Goal: Register for event/course

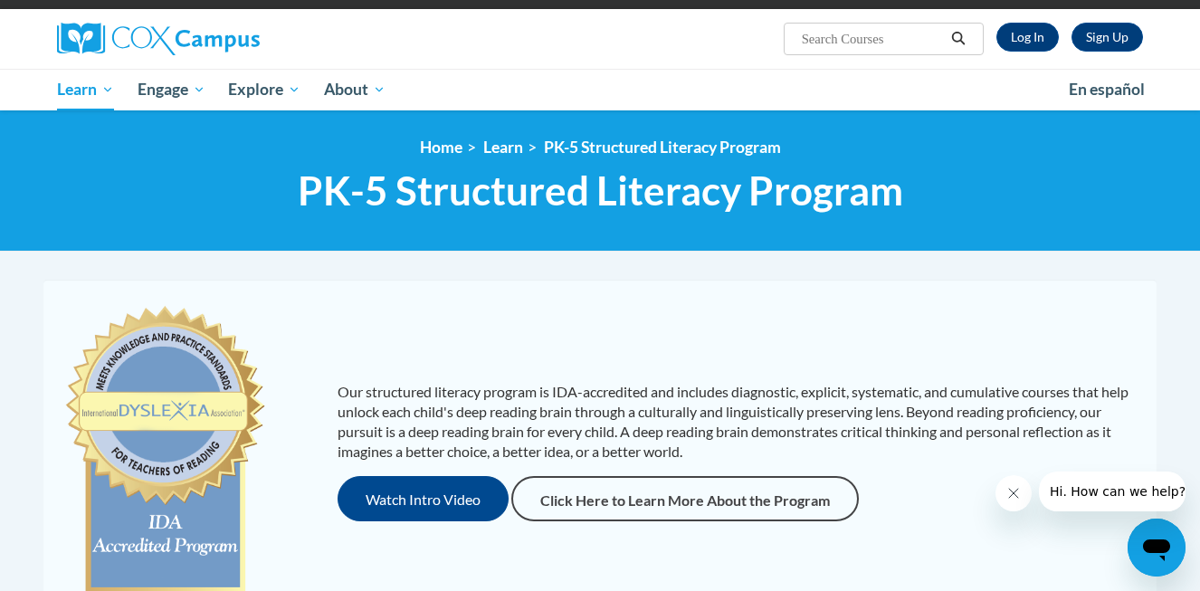
scroll to position [123, 0]
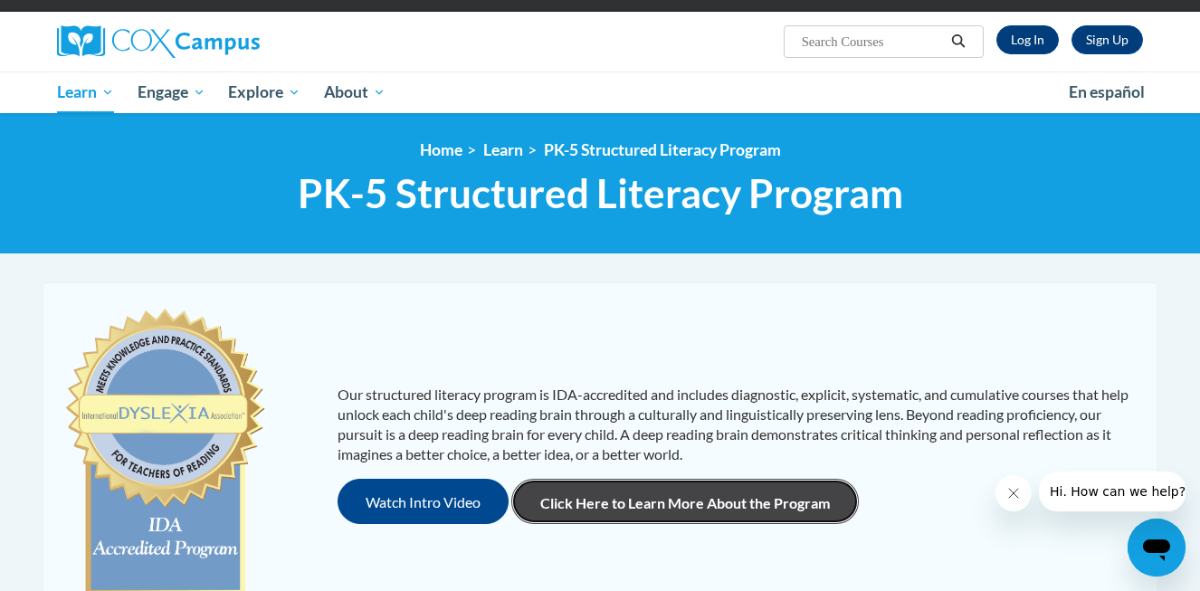
click at [614, 492] on link "Click Here to Learn More About the Program" at bounding box center [684, 501] width 347 height 45
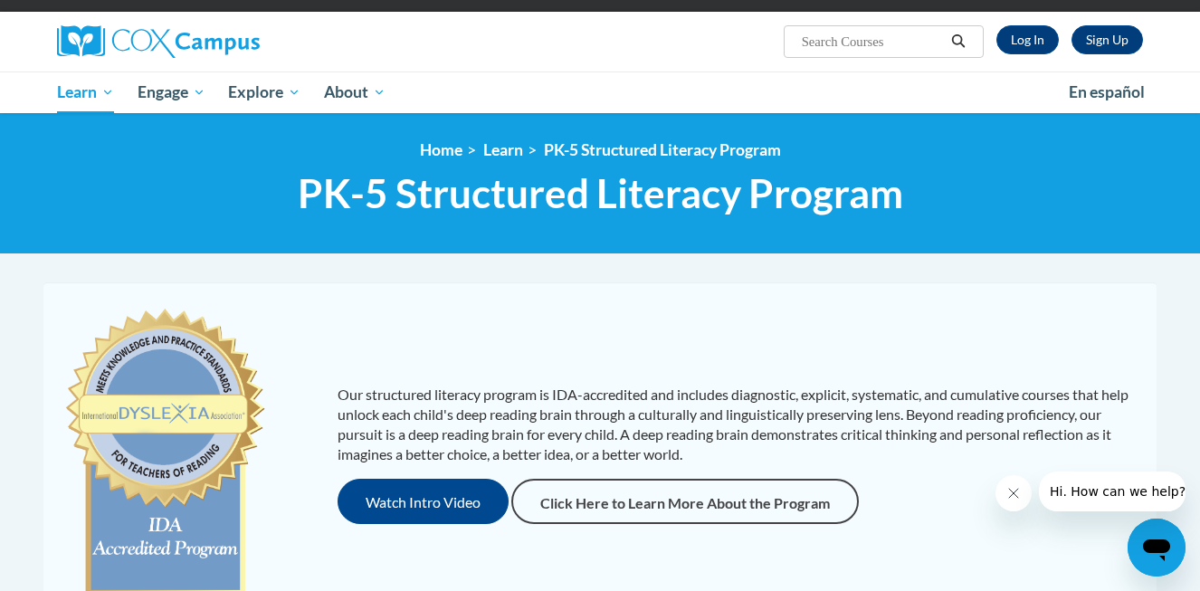
click at [408, 399] on p "Our structured literacy program is IDA-accredited and includes diagnostic, expl…" at bounding box center [738, 425] width 801 height 80
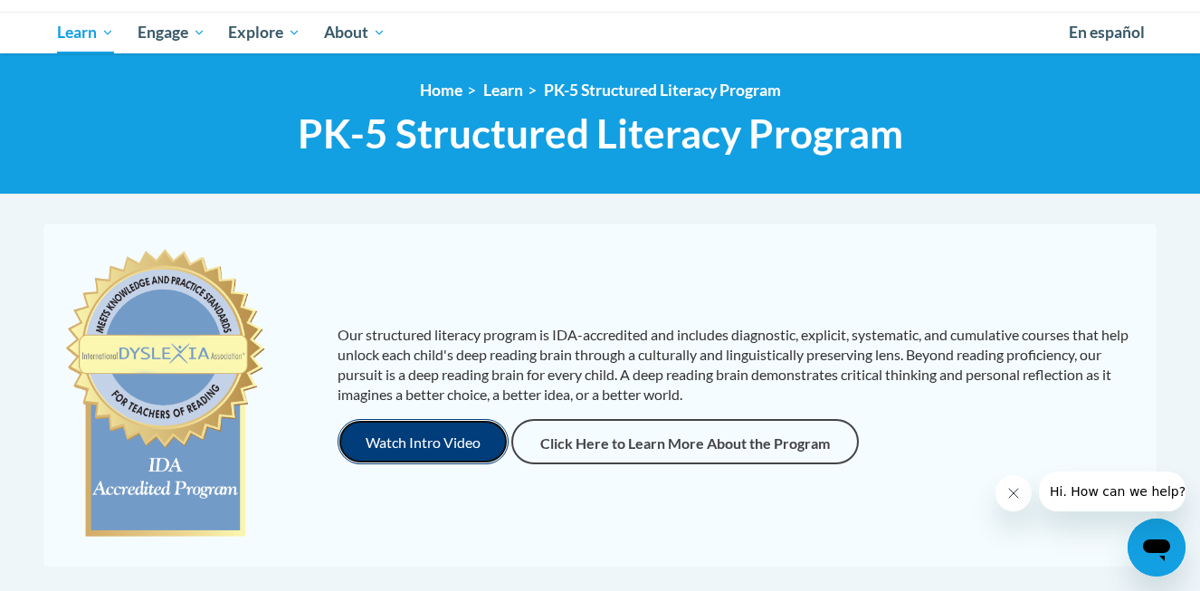
click at [430, 448] on button "Watch Intro Video" at bounding box center [423, 441] width 171 height 45
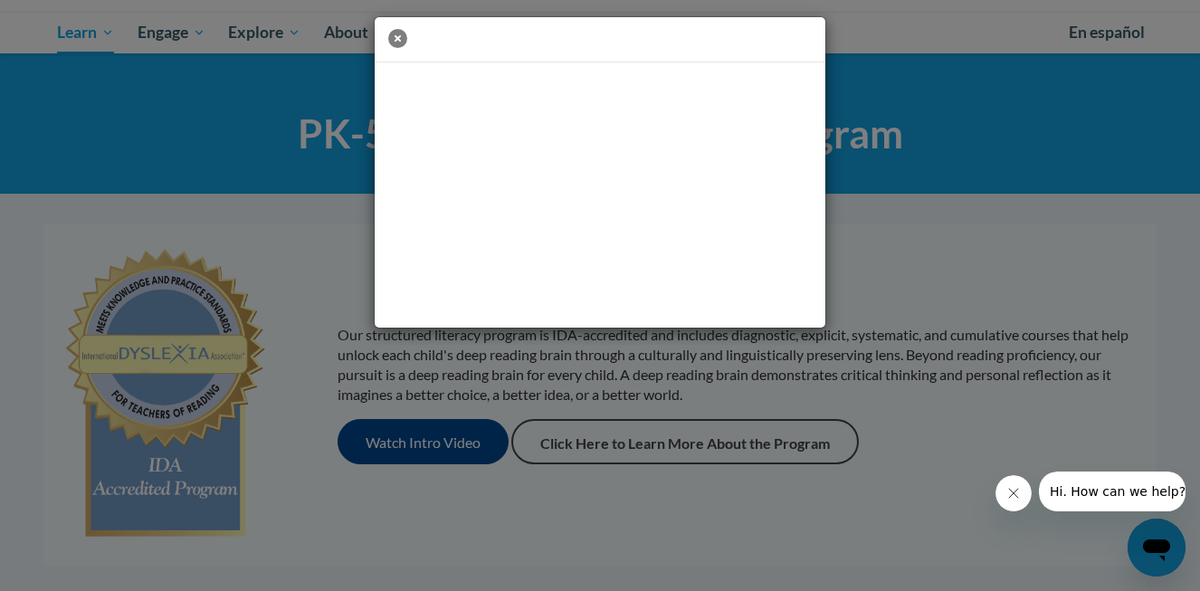
click at [401, 42] on icon "button" at bounding box center [397, 38] width 19 height 19
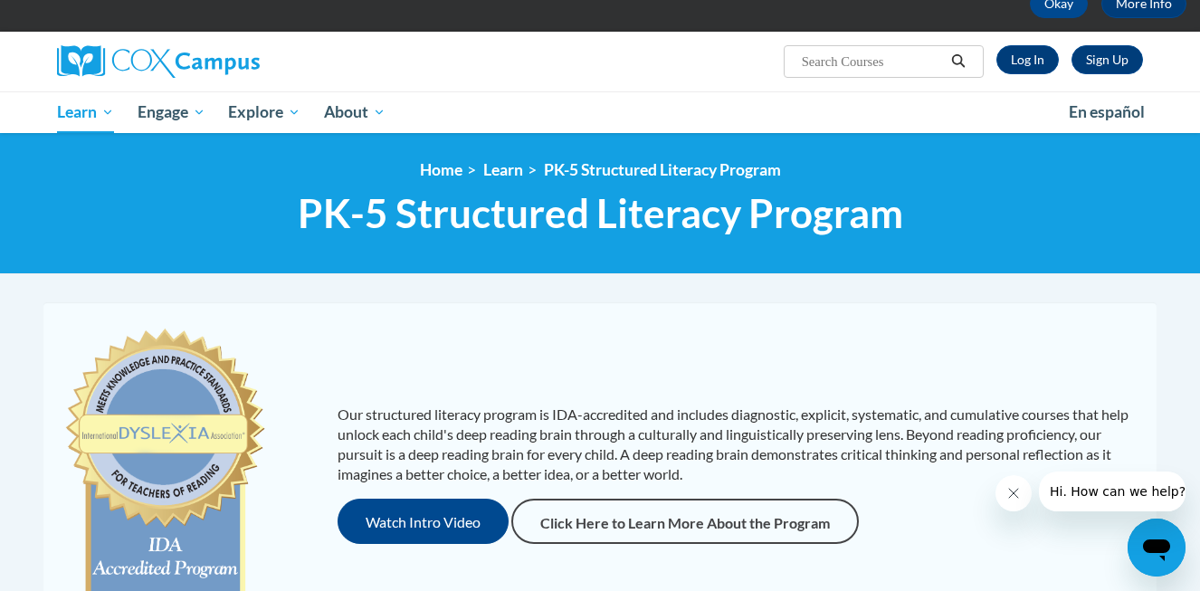
scroll to position [98, 0]
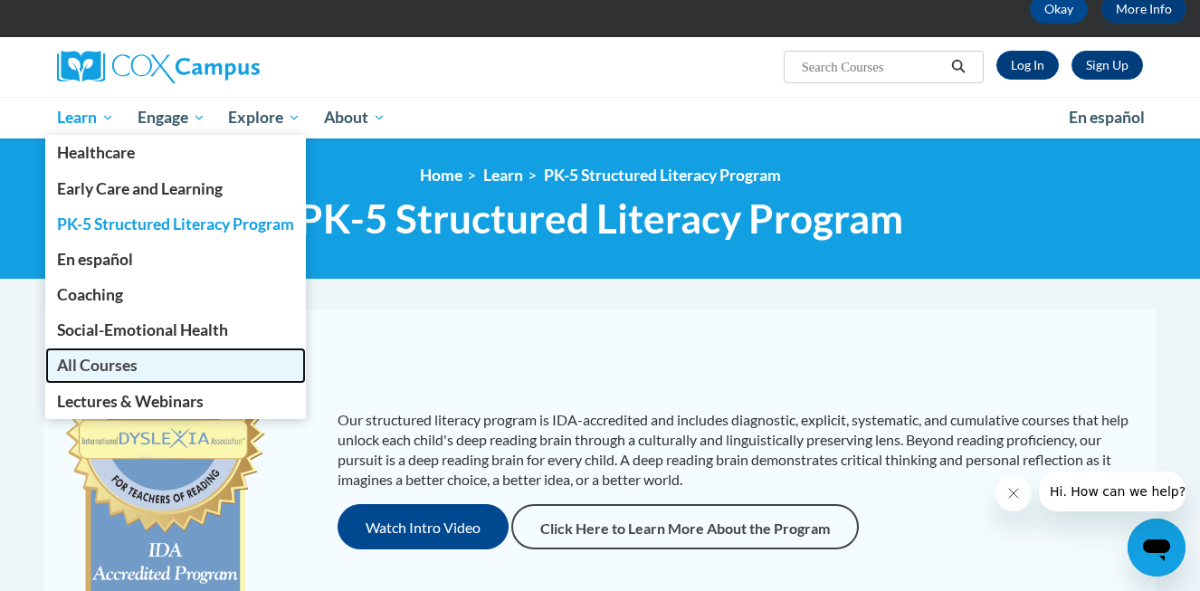
click at [124, 361] on span "All Courses" at bounding box center [97, 365] width 81 height 19
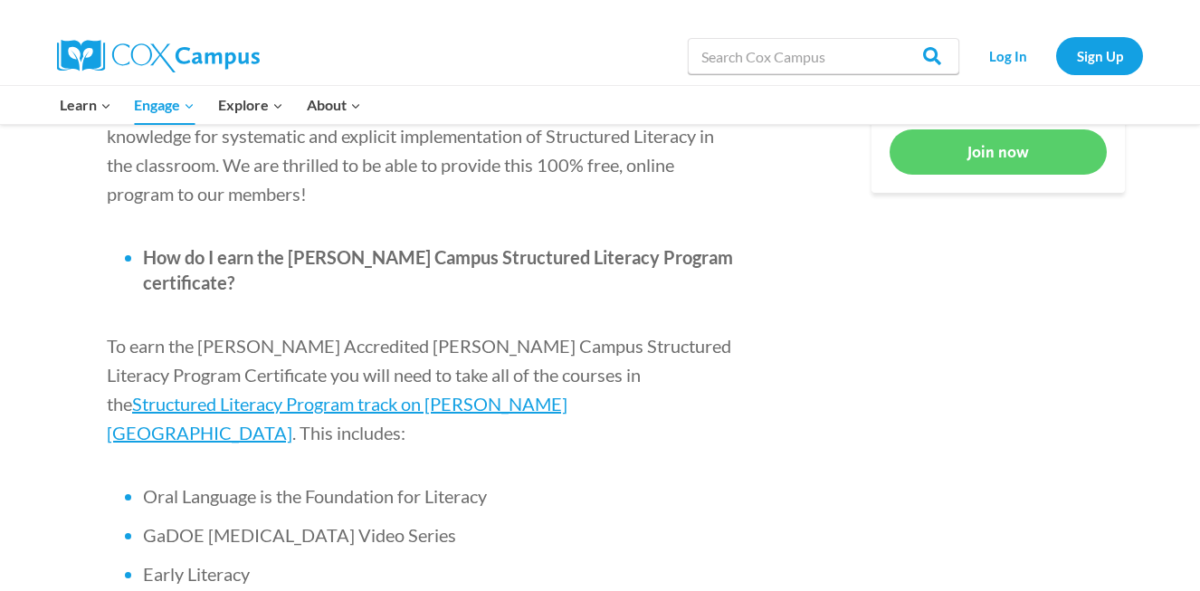
scroll to position [1036, 0]
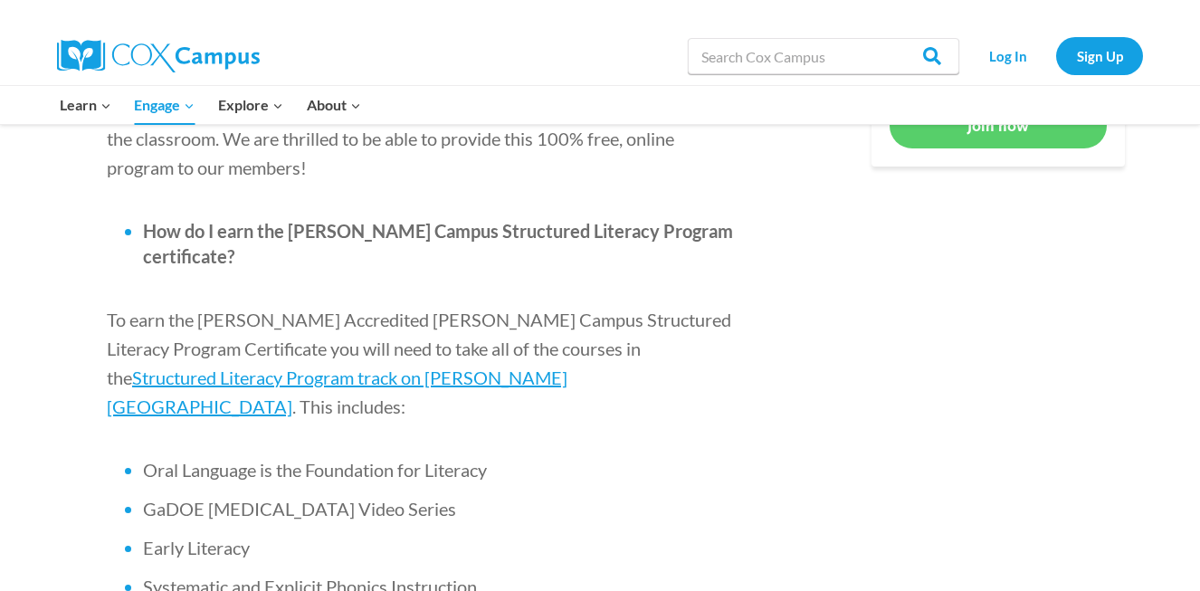
click at [542, 535] on li "Early Literacy" at bounding box center [441, 547] width 597 height 25
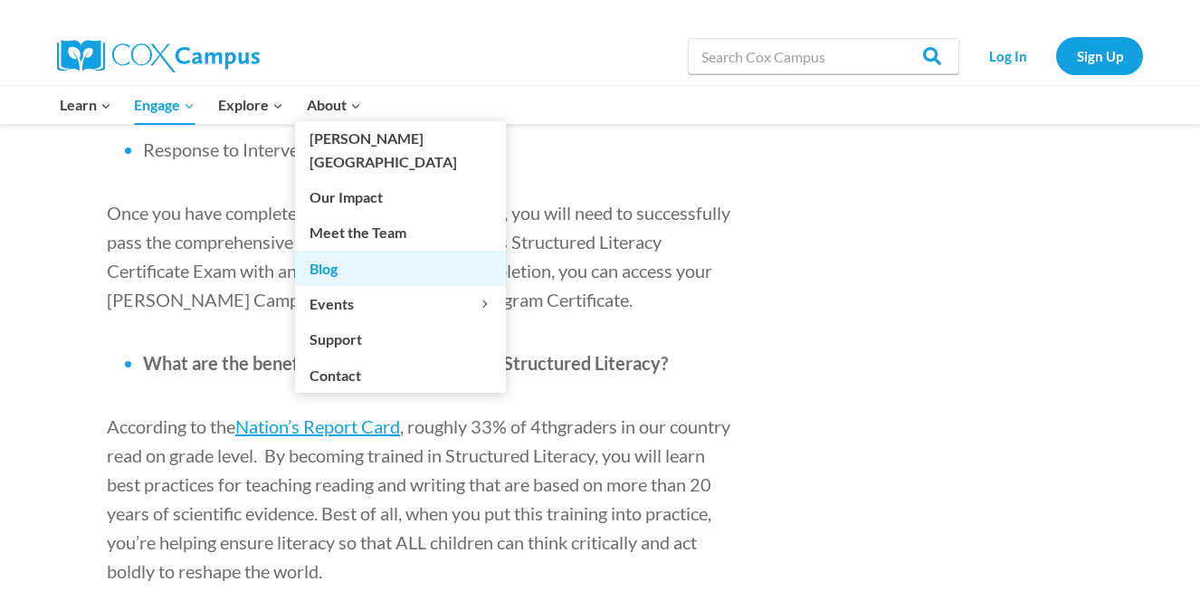
scroll to position [1765, 0]
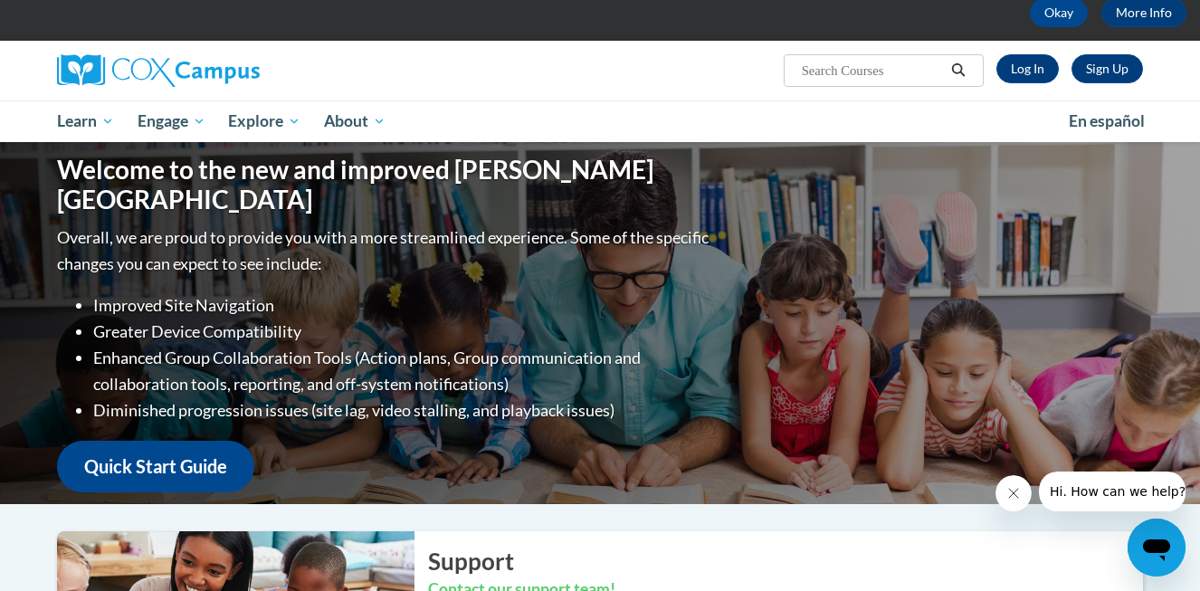
scroll to position [81, 0]
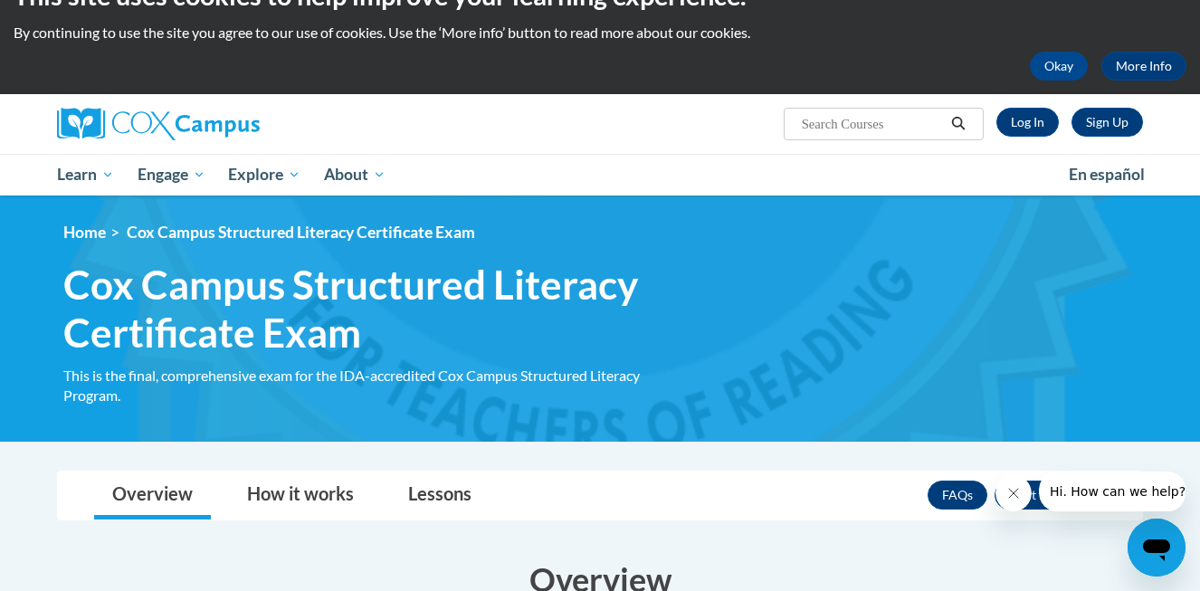
scroll to position [34, 0]
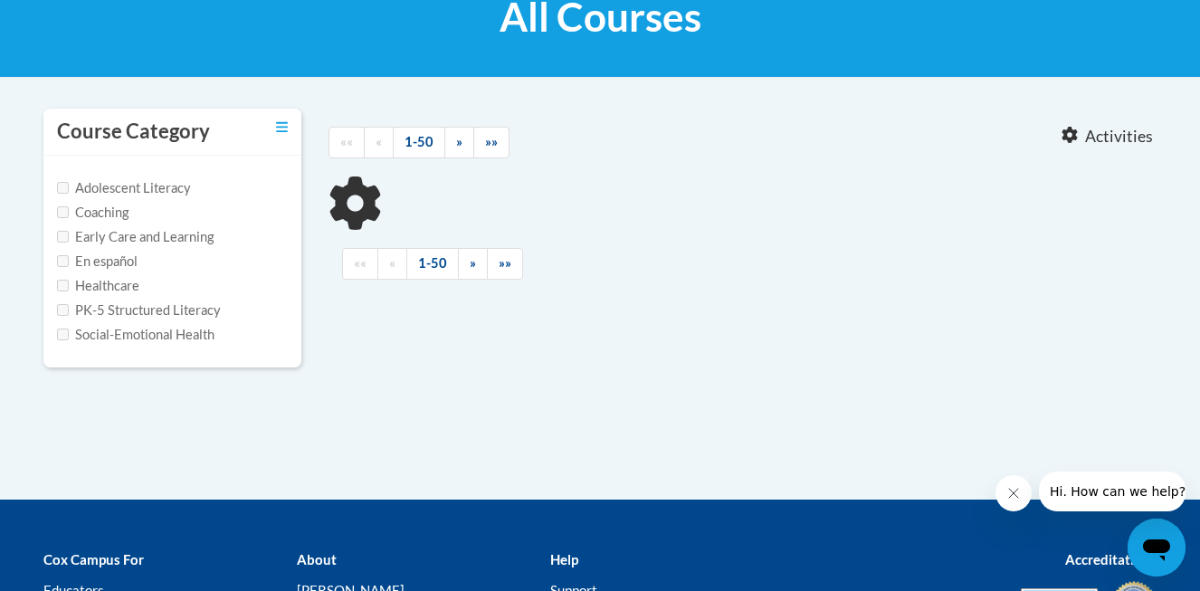
scroll to position [302, 0]
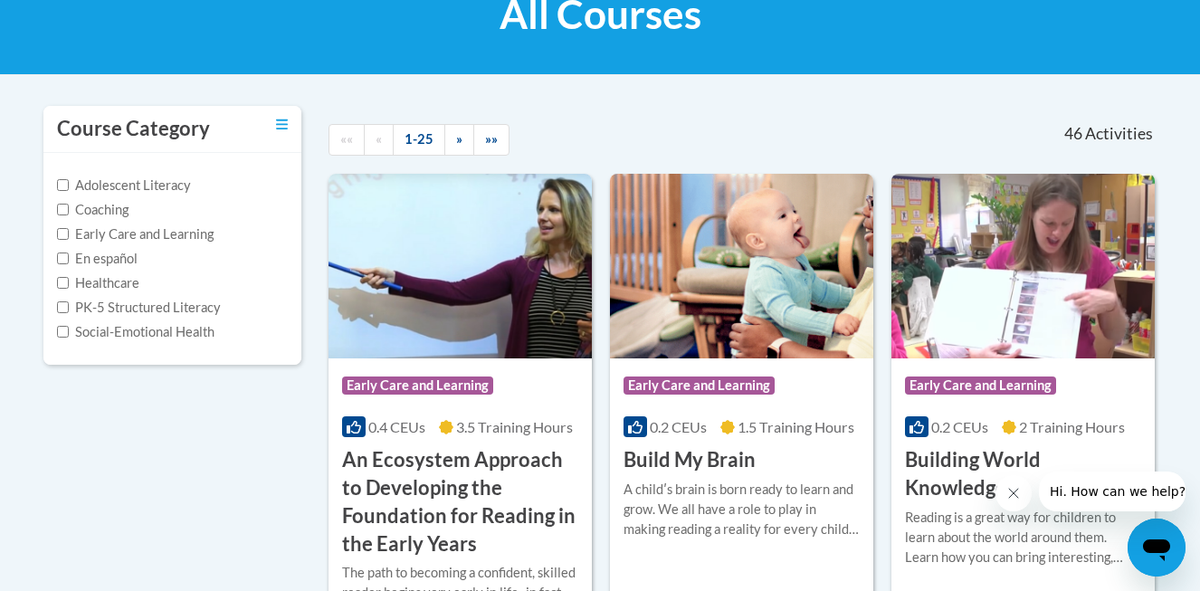
click at [69, 306] on label "PK-5 Structured Literacy" at bounding box center [139, 308] width 164 height 20
click at [69, 306] on input "PK-5 Structured Literacy" at bounding box center [63, 307] width 12 height 12
checkbox input "true"
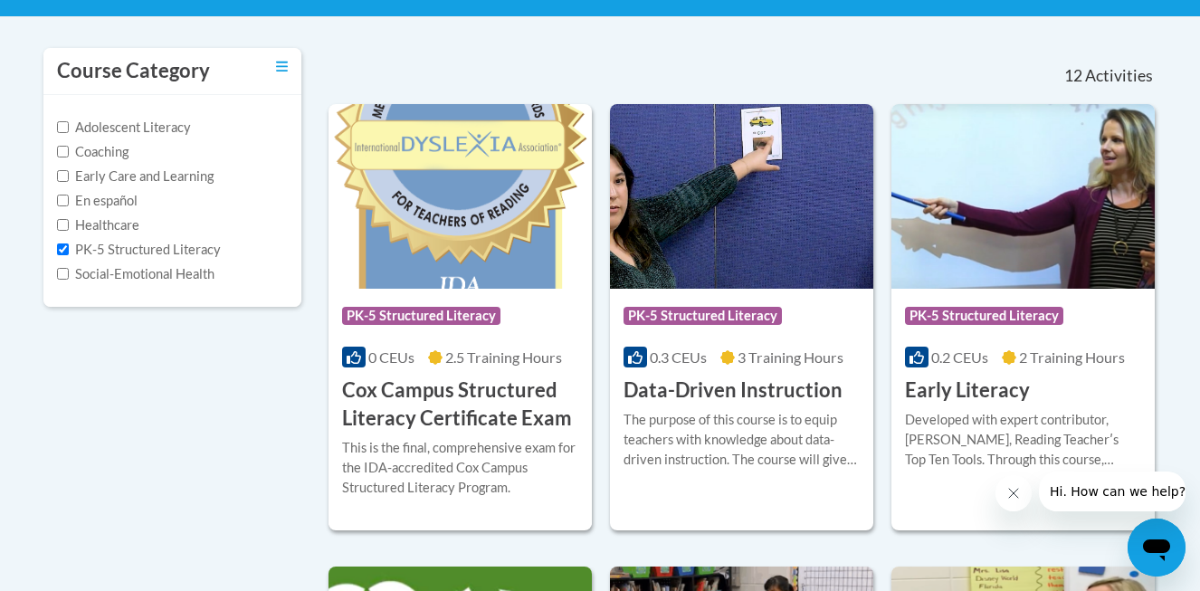
scroll to position [0, 0]
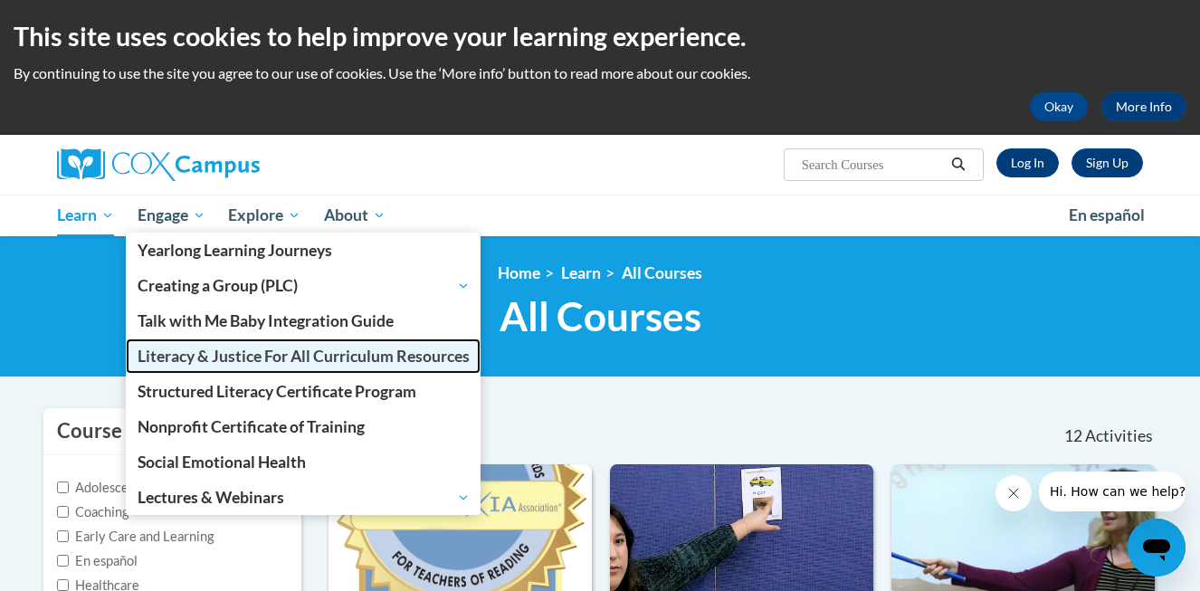
click at [228, 361] on span "Literacy & Justice For All Curriculum Resources" at bounding box center [304, 356] width 332 height 19
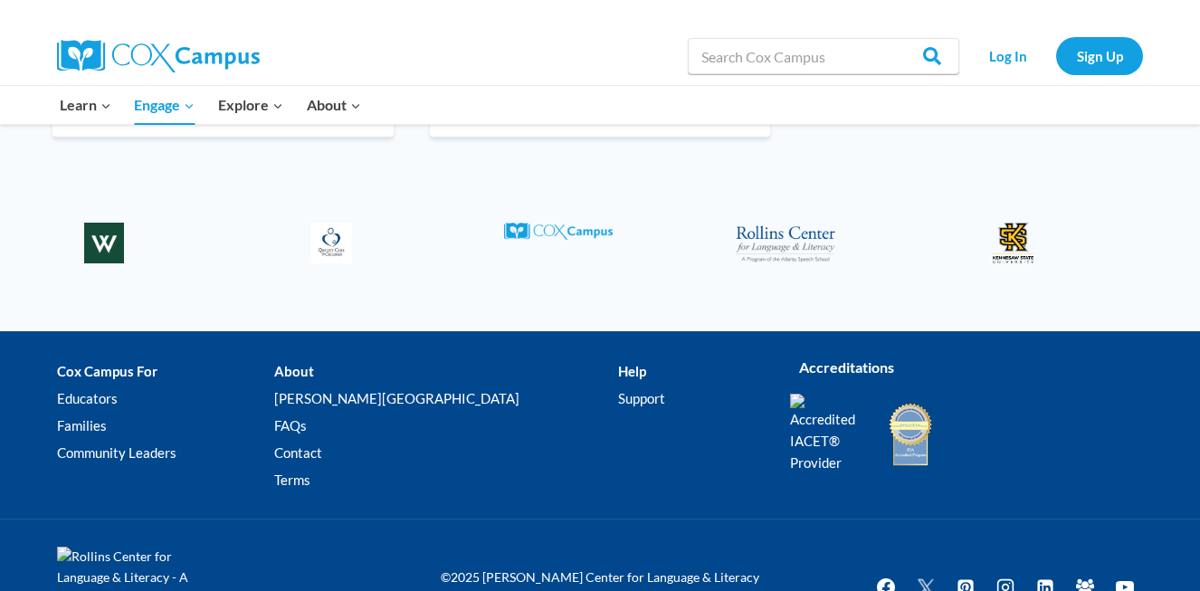
scroll to position [2844, 0]
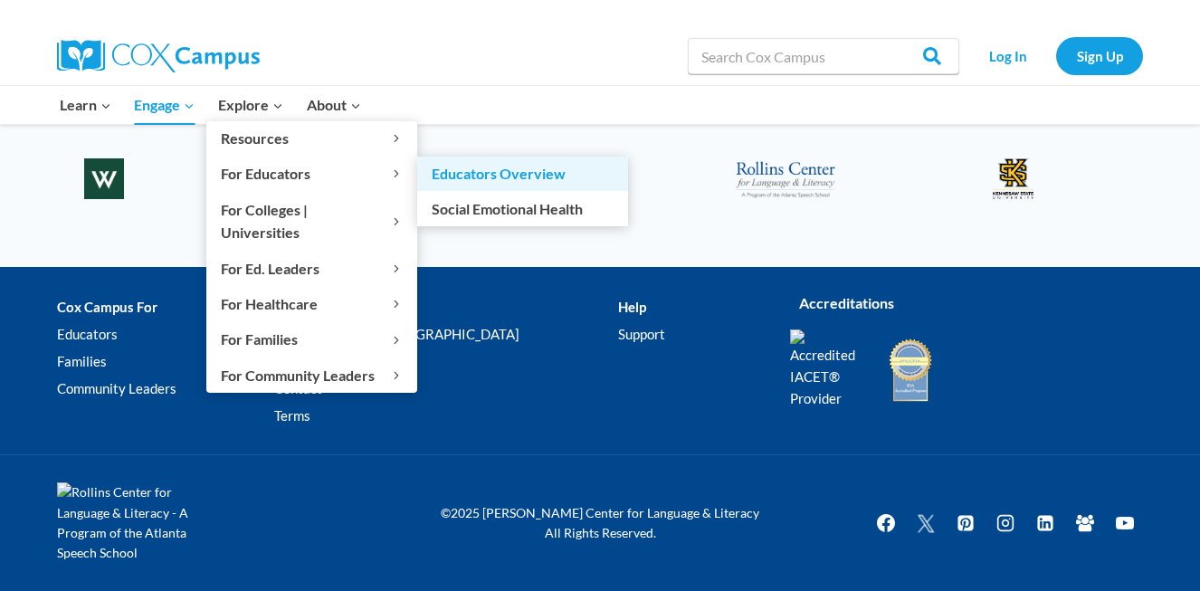
click at [461, 173] on link "Educators Overview" at bounding box center [522, 174] width 211 height 34
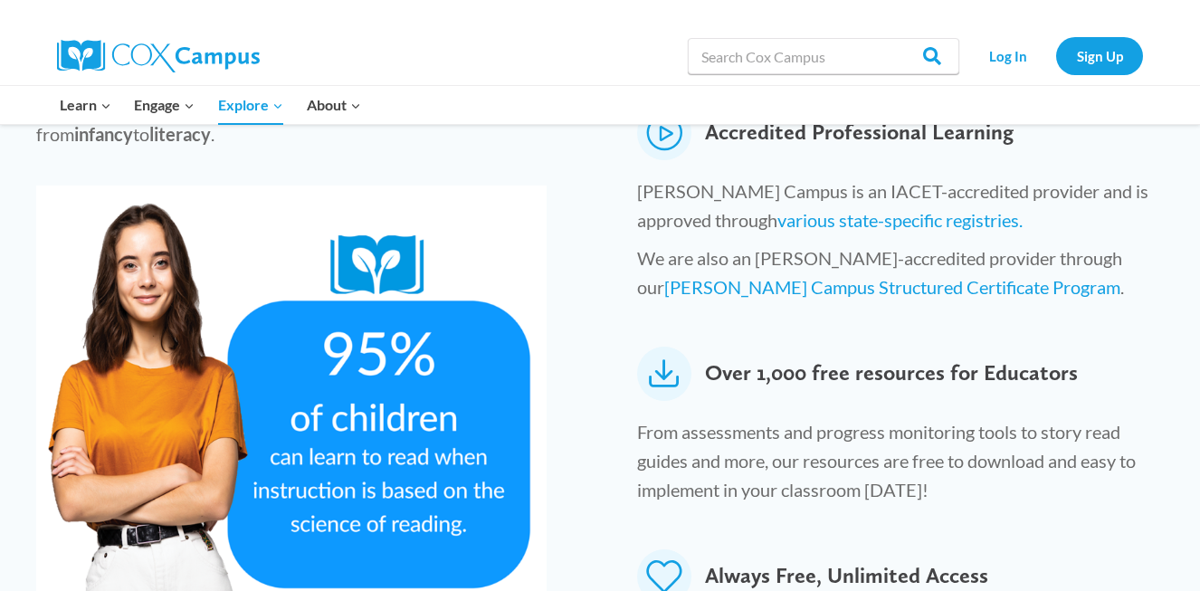
scroll to position [918, 0]
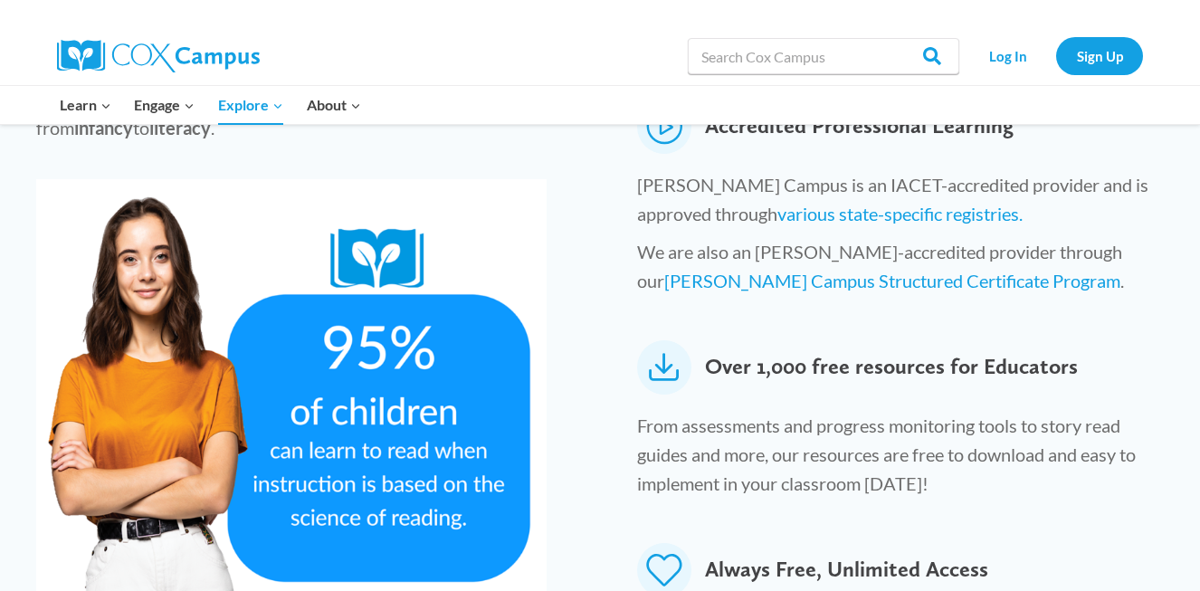
click at [670, 340] on icon at bounding box center [664, 367] width 54 height 54
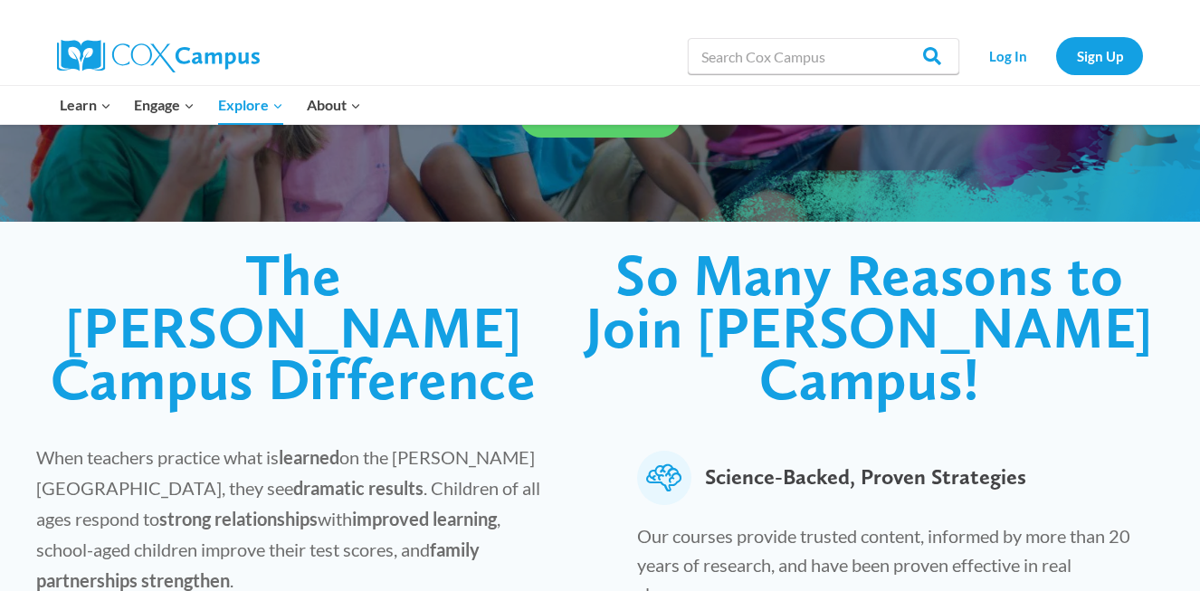
scroll to position [341, 0]
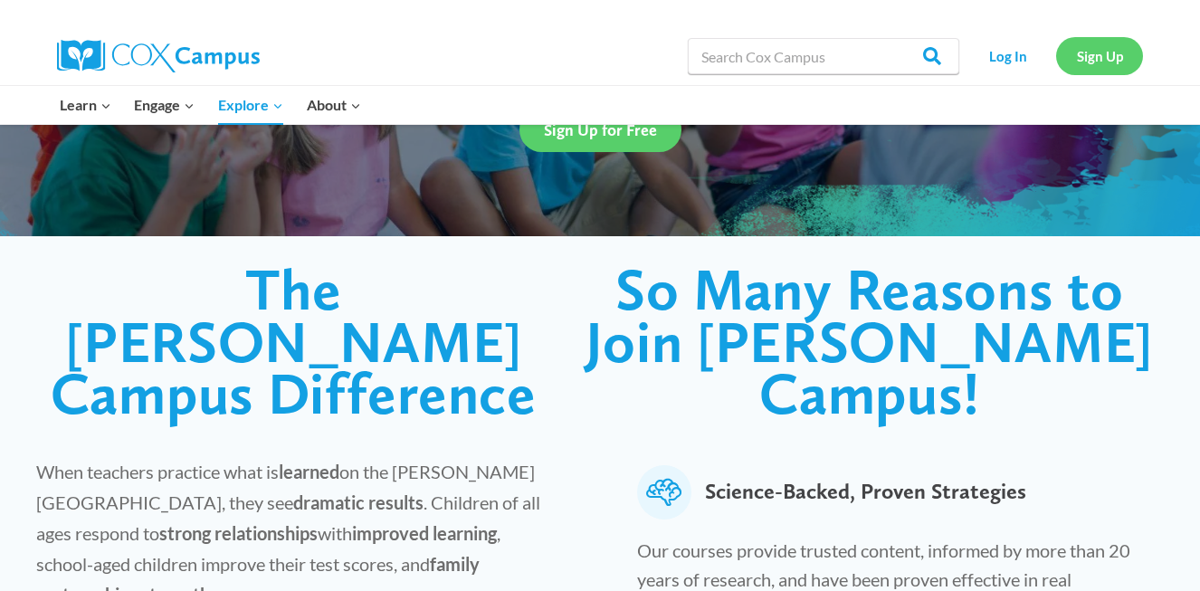
click at [1093, 62] on link "Sign Up" at bounding box center [1099, 55] width 87 height 37
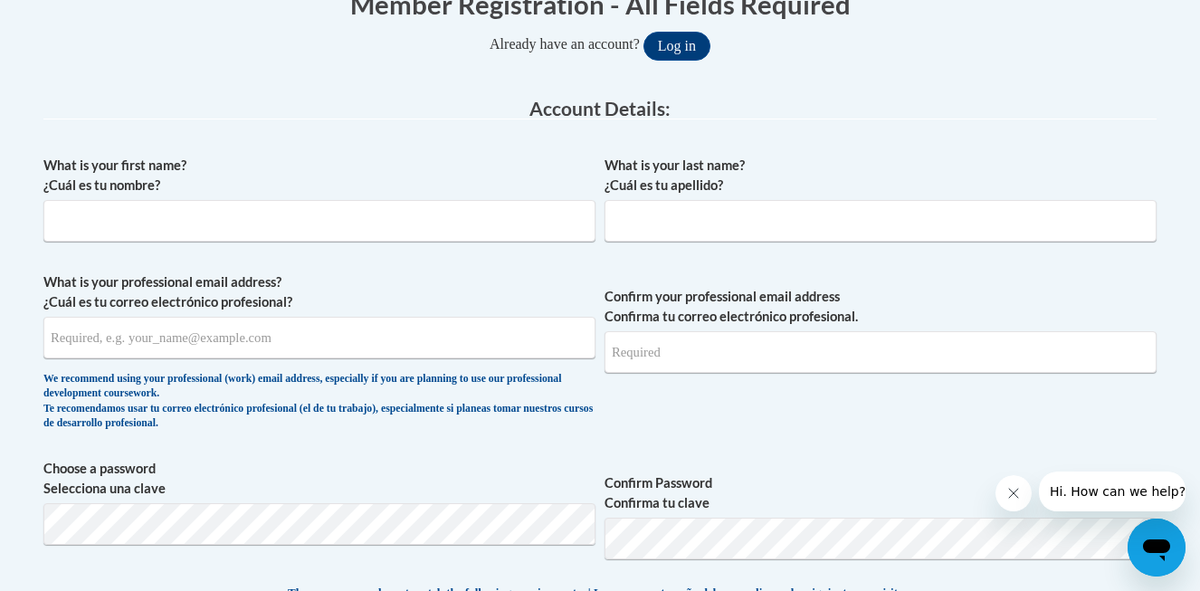
scroll to position [399, 0]
click at [467, 225] on input "What is your first name? ¿Cuál es tu nombre?" at bounding box center [319, 222] width 552 height 42
click at [215, 232] on input "Laurenq" at bounding box center [319, 222] width 552 height 42
type input "Lauren"
type input "Barnes"
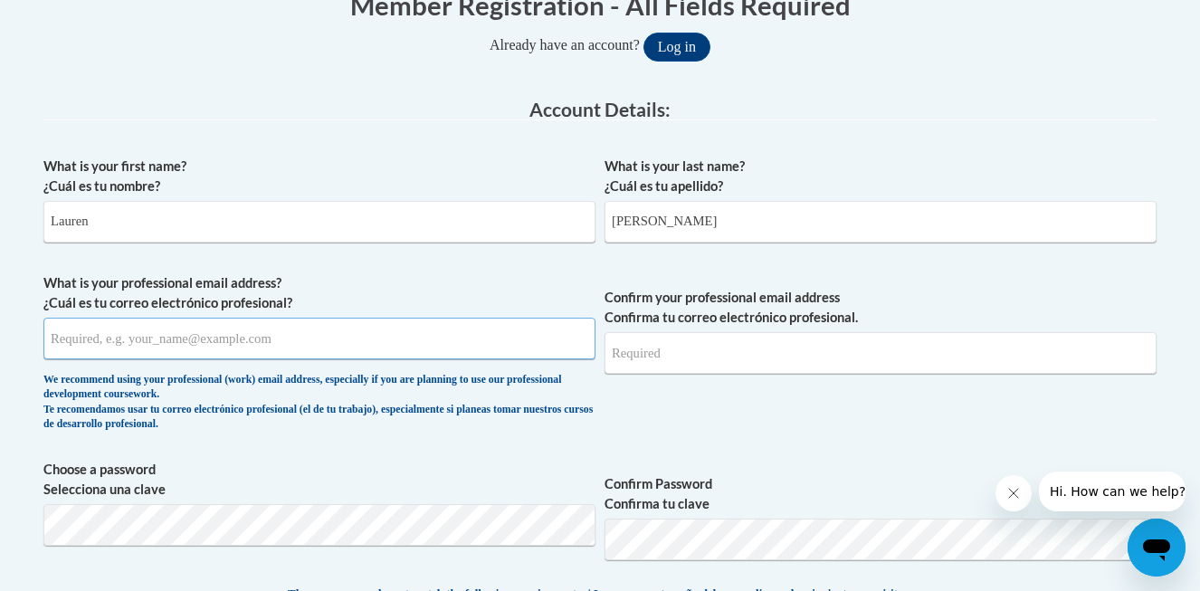
click at [164, 338] on input "What is your professional email address? ¿Cuál es tu correo electrónico profesi…" at bounding box center [319, 339] width 552 height 42
type input "lauren.barnes@evergreenbc.net"
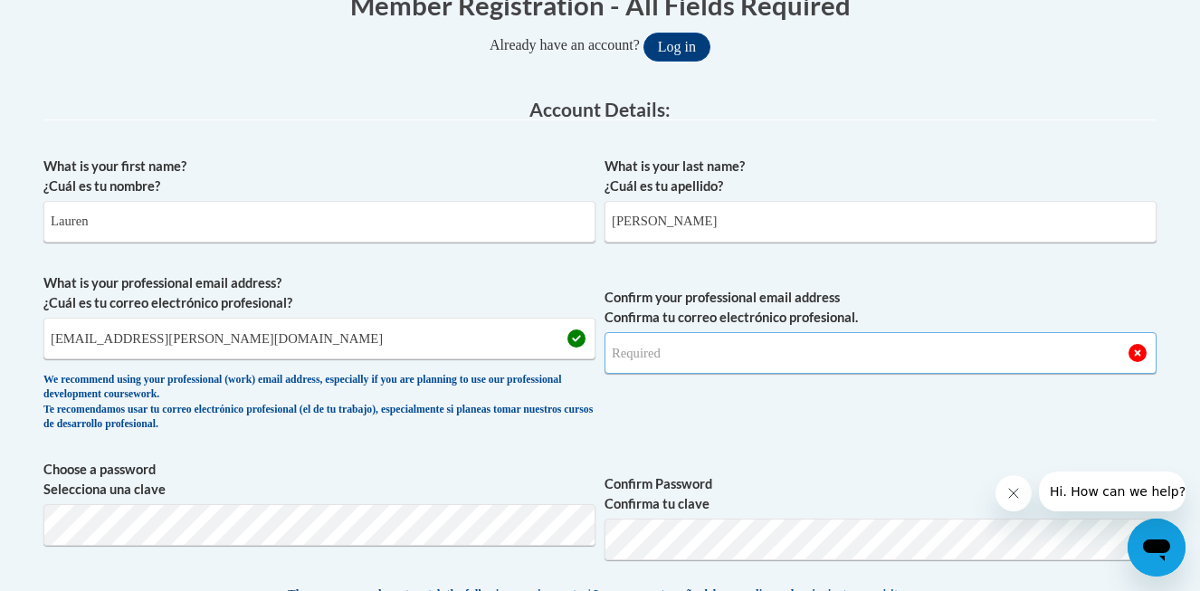
click at [634, 349] on input "Confirm your professional email address Confirma tu correo electrónico profesio…" at bounding box center [880, 353] width 552 height 42
click at [434, 354] on input "lauren.barnes@evergreenbc.net" at bounding box center [319, 339] width 552 height 42
click at [664, 357] on input "Confirm your professional email address Confirma tu correo electrónico profesio…" at bounding box center [880, 353] width 552 height 42
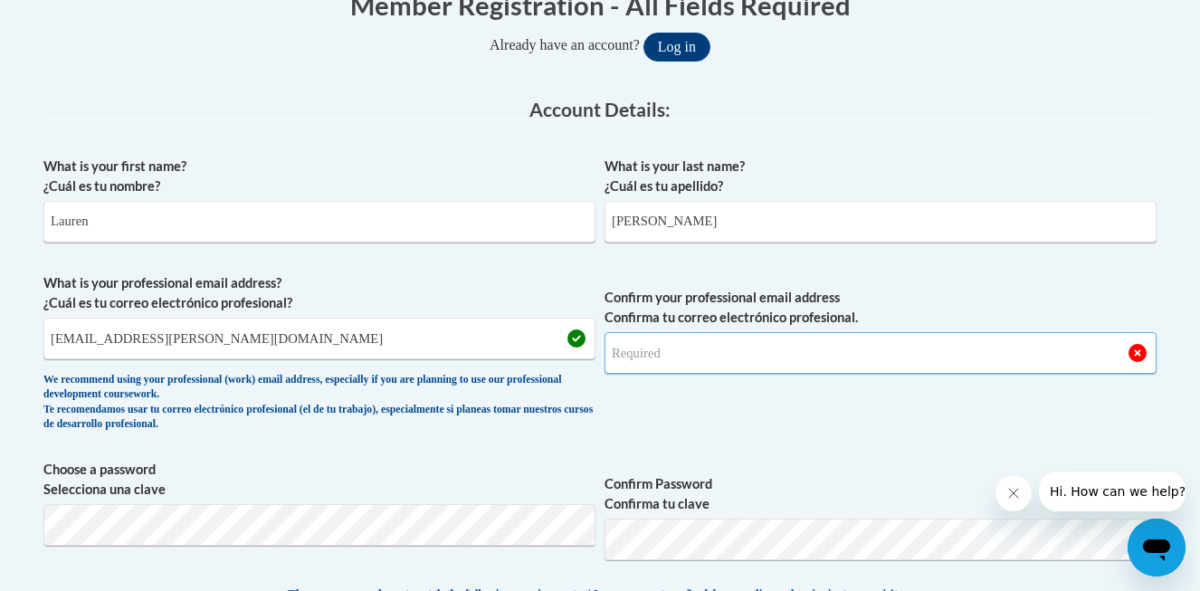
click at [649, 347] on input "Confirm your professional email address Confirma tu correo electrónico profesio…" at bounding box center [880, 353] width 552 height 42
type input "lauren.barnes@evergreenbc.net"
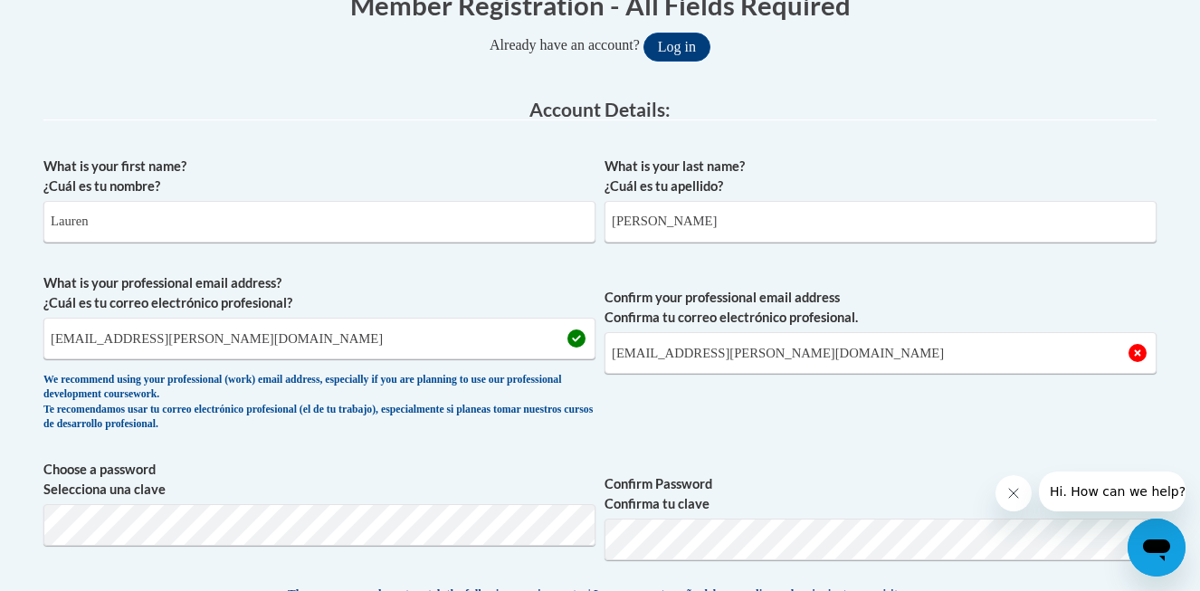
click at [737, 398] on span "Confirm your professional email address Confirma tu correo electrónico profesio…" at bounding box center [880, 356] width 552 height 167
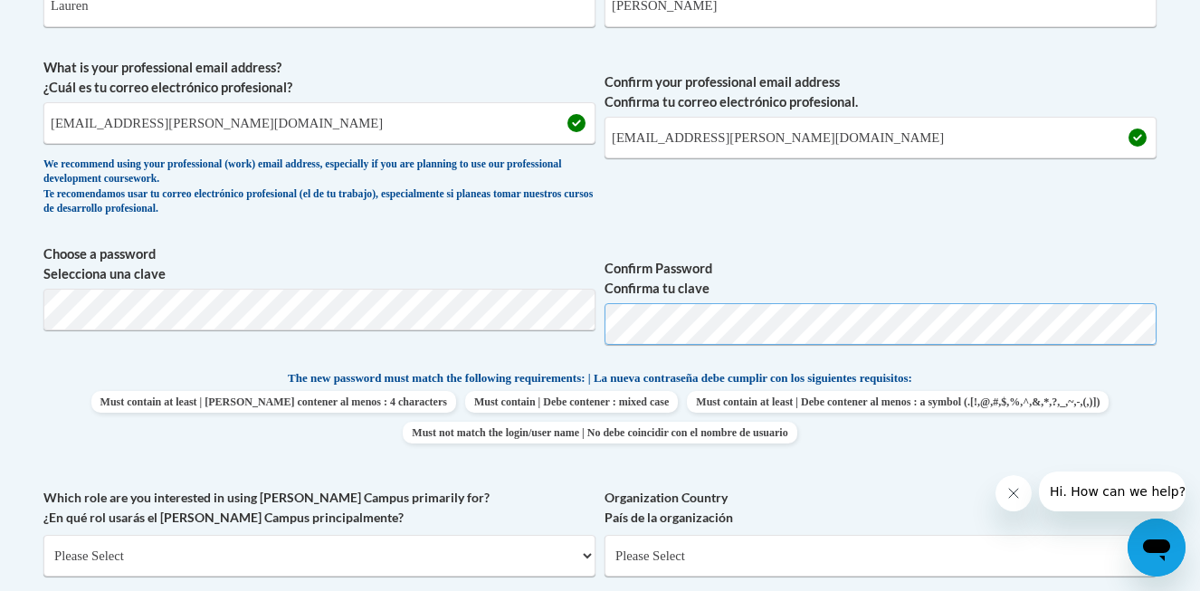
scroll to position [616, 0]
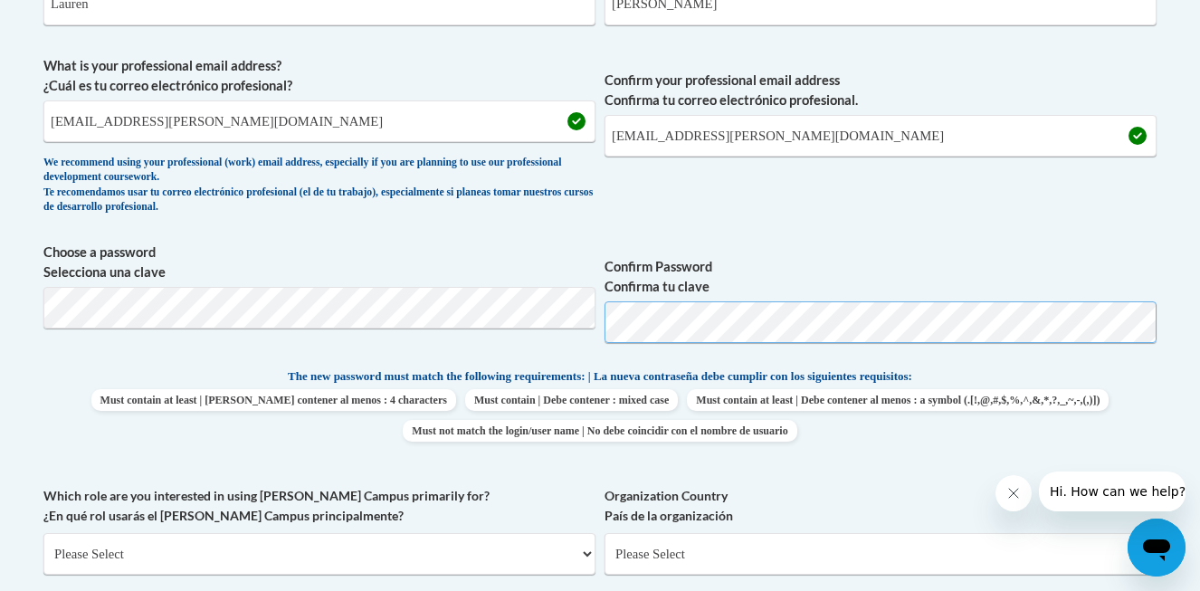
click at [333, 277] on span "Choose a password Selecciona una clave Confirm Password Confirma tu clave" at bounding box center [599, 300] width 1113 height 115
click at [679, 202] on span "Confirm your professional email address Confirma tu correo electrónico profesio…" at bounding box center [880, 139] width 552 height 167
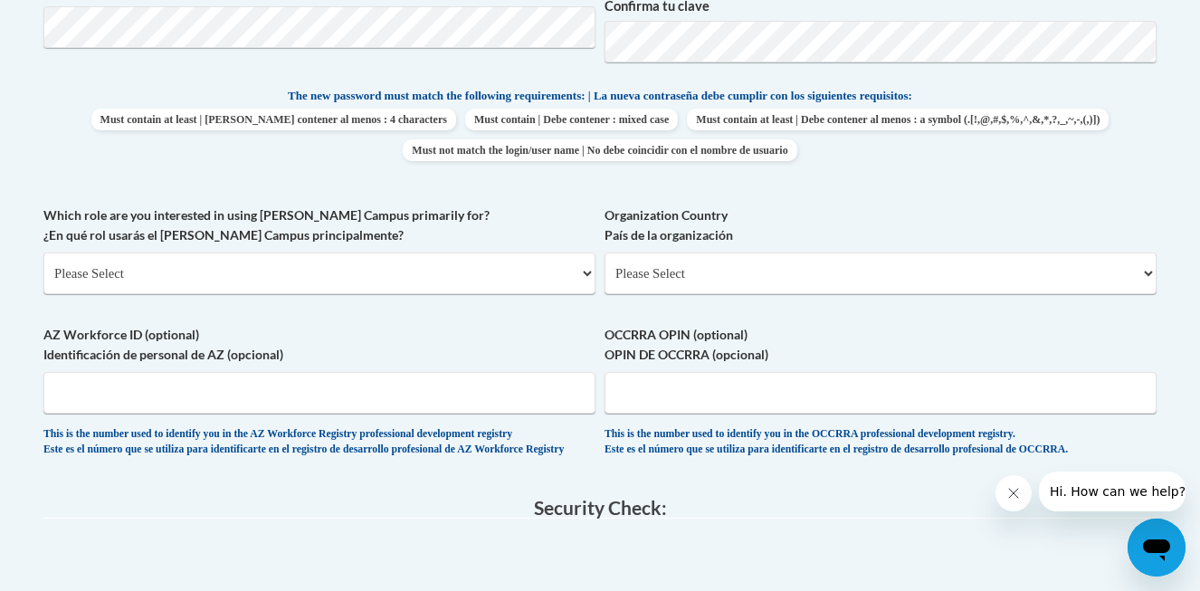
scroll to position [942, 0]
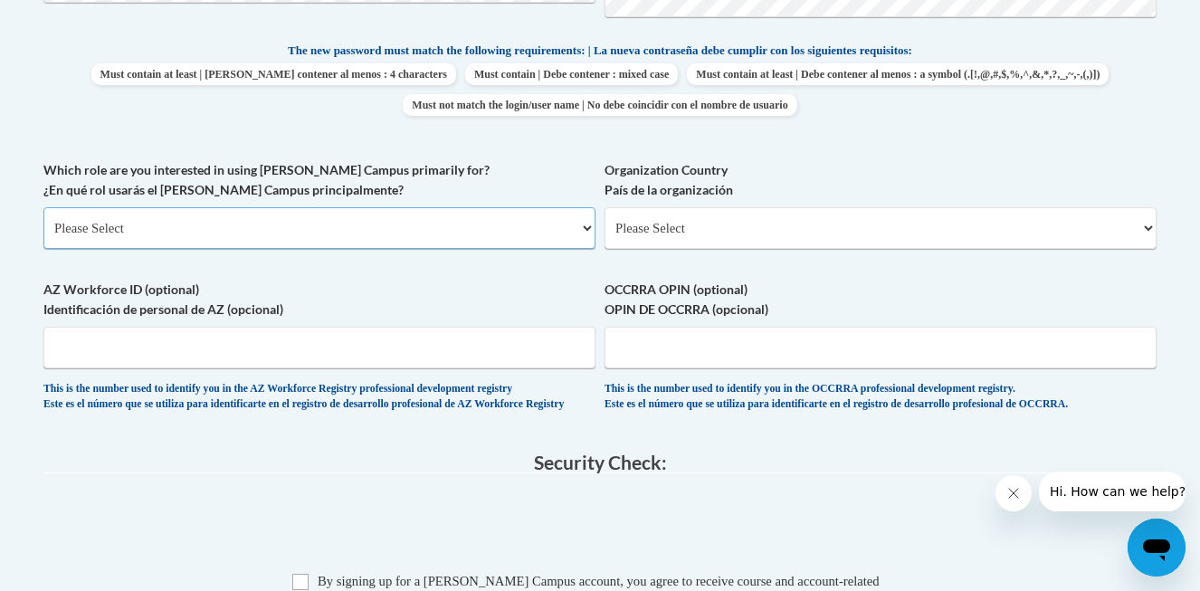
click at [347, 231] on select "Please Select College/University | Colegio/Universidad Community/Nonprofit Part…" at bounding box center [319, 228] width 552 height 42
select select "fbf2d438-af2f-41f8-98f1-81c410e29de3"
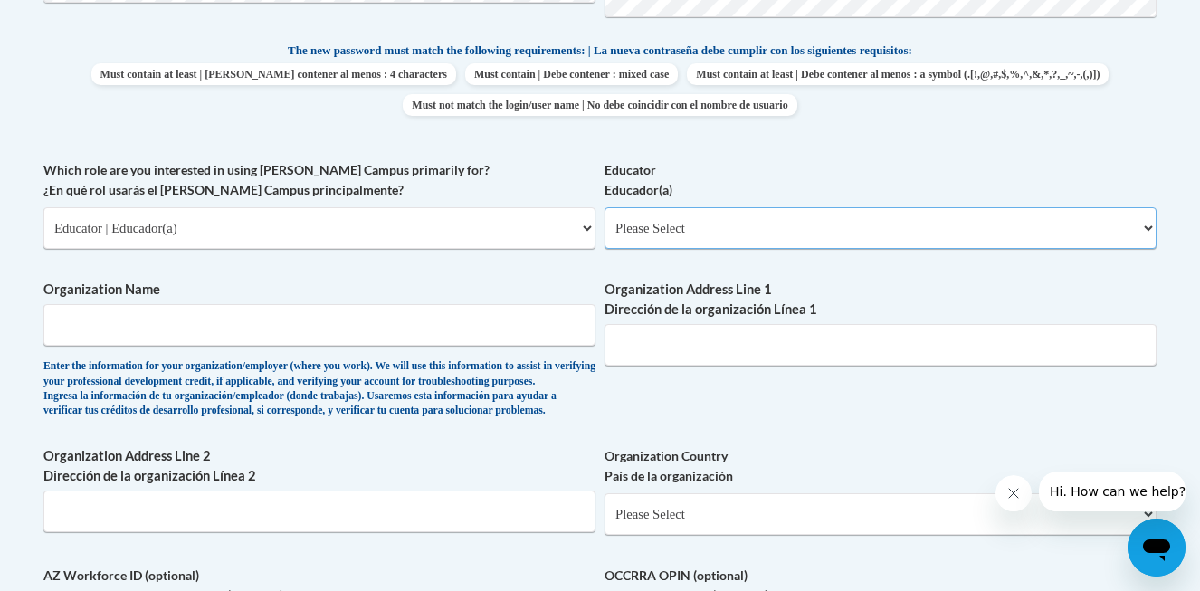
click at [680, 231] on select "Please Select Early Learning/Daycare Teacher/Family Home Care Provider | Maestr…" at bounding box center [880, 228] width 552 height 42
select select "8e40623d-54d0-45cd-9f92-5df65cd3f8cf"
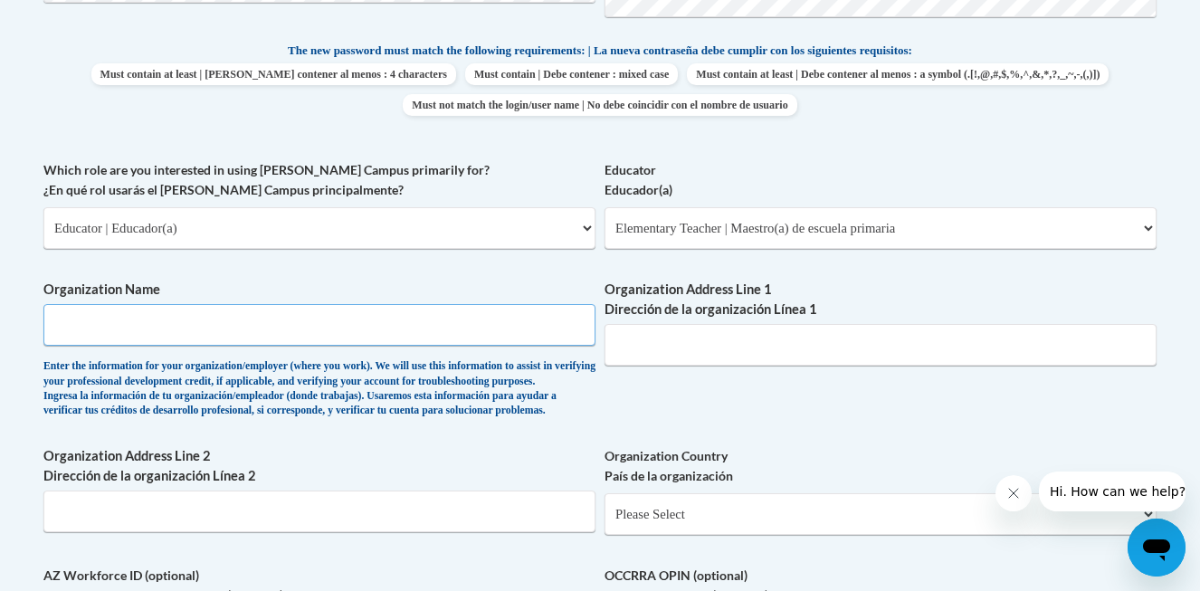
click at [352, 328] on input "Organization Name" at bounding box center [319, 325] width 552 height 42
type input "Evergreen Independent School"
click at [786, 348] on input "Organization Address Line 1 Dirección de la organización Línea 1" at bounding box center [880, 345] width 552 height 42
paste input "Address: 3515 Watson Ave, Cobble Hill, BC V8H 4A8"
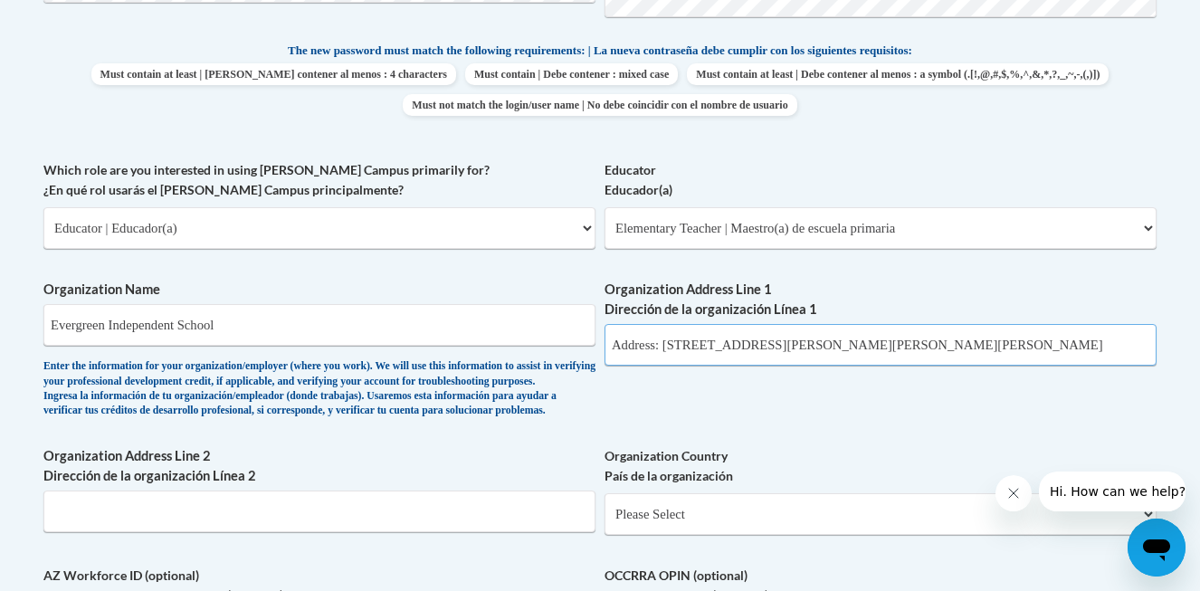
drag, startPoint x: 667, startPoint y: 344, endPoint x: 557, endPoint y: 347, distance: 109.6
click at [557, 347] on div "What is your first name? ¿Cuál es tu nombre? Lauren What is your last name? ¿Cu…" at bounding box center [599, 160] width 1113 height 1111
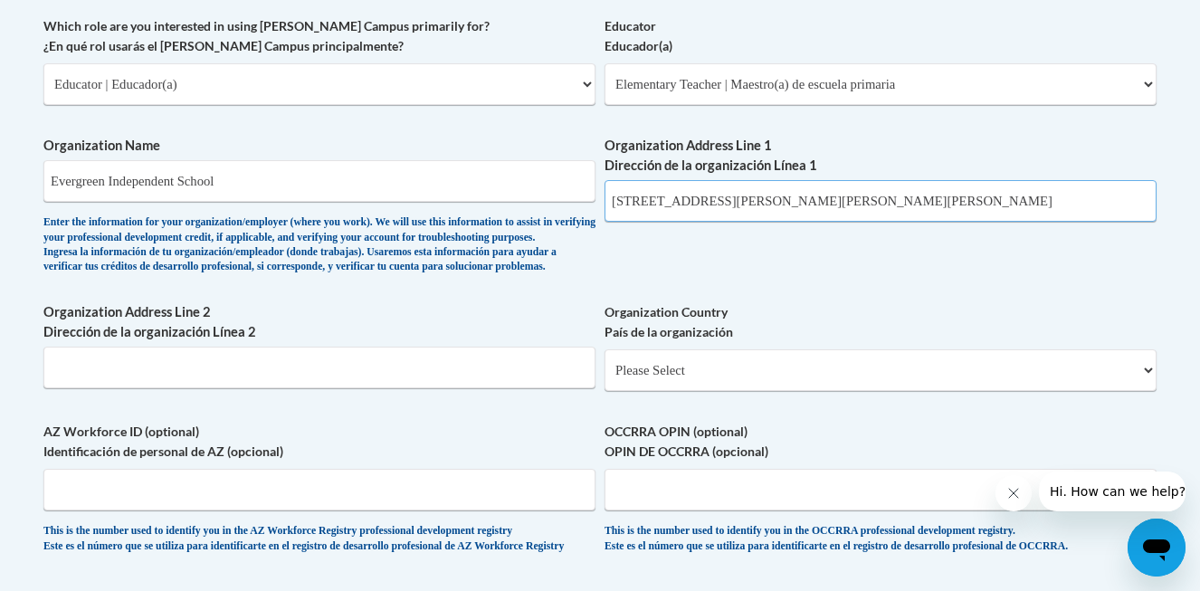
scroll to position [1089, 0]
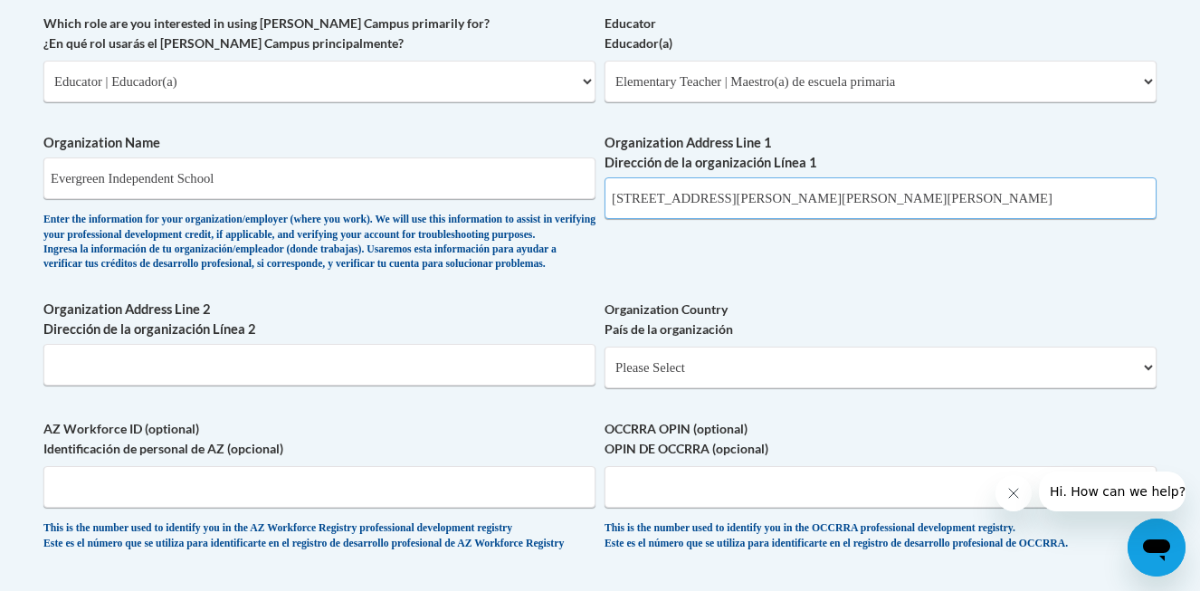
type input "3515 Watson Ave, Cobble Hill, BC V8H 4A8"
click at [747, 388] on select "Please Select United States | Estados Unidos Outside of the United States | Fue…" at bounding box center [880, 368] width 552 height 42
select select "2ba6c5f2-6ab4-47b5-9408-0a73ae60d186"
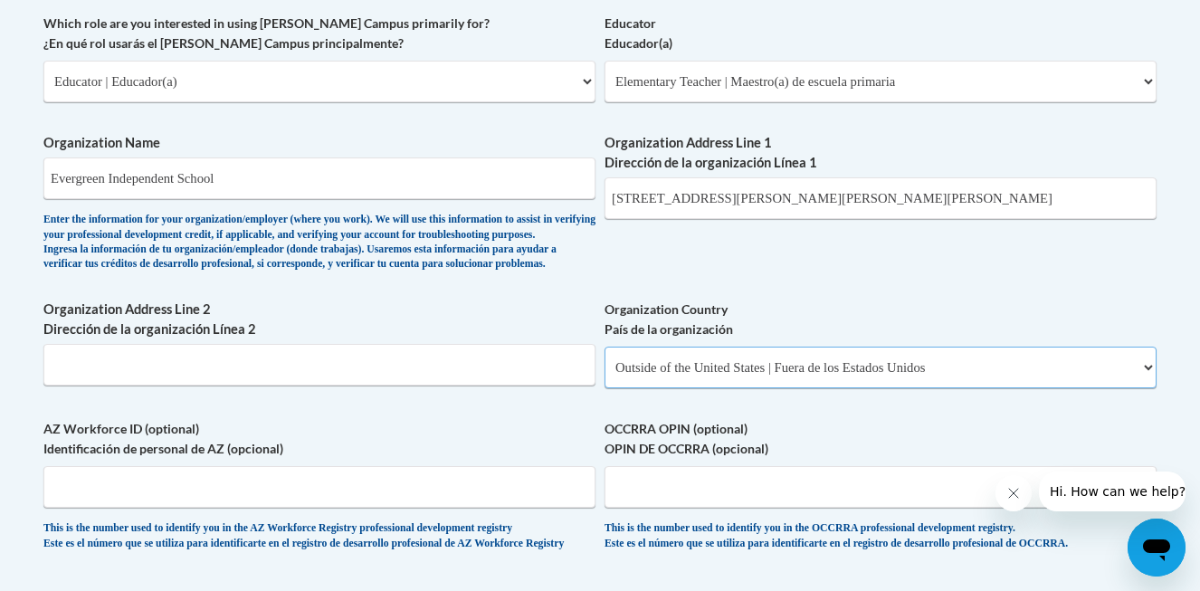
select select
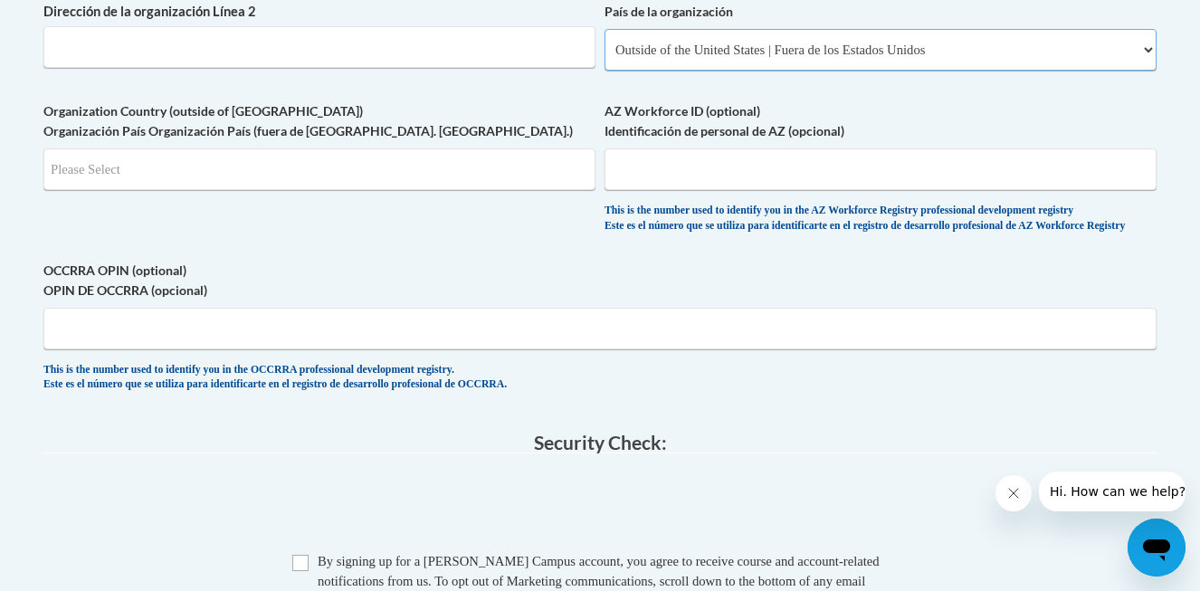
scroll to position [1413, 0]
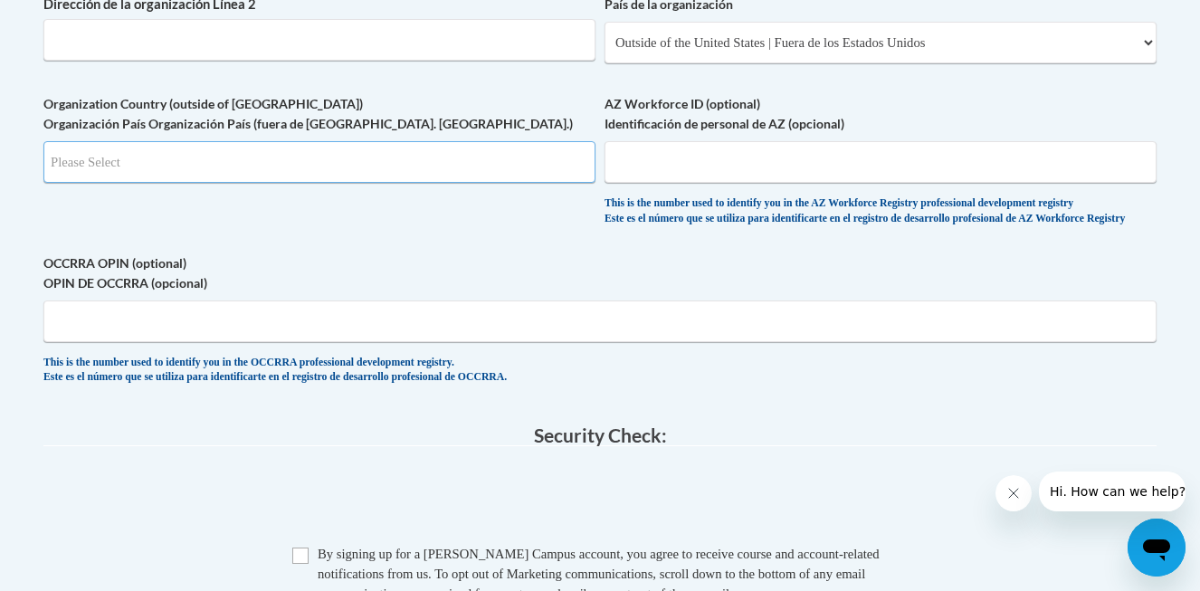
click at [271, 183] on input "Search" at bounding box center [319, 162] width 552 height 42
type input "CA"
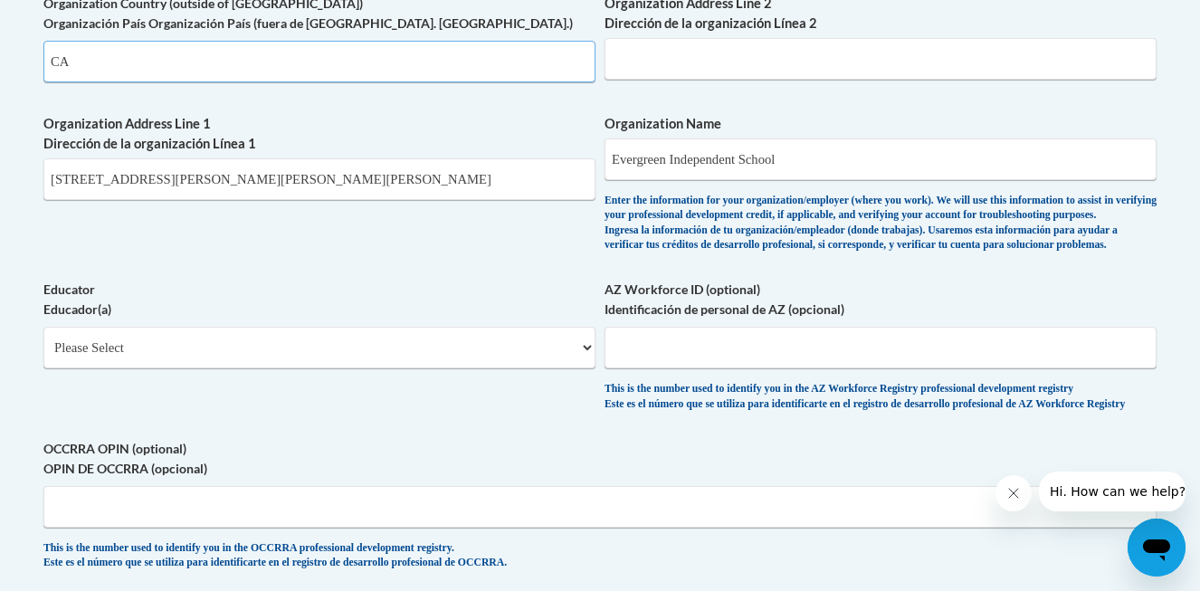
scroll to position [1241, 0]
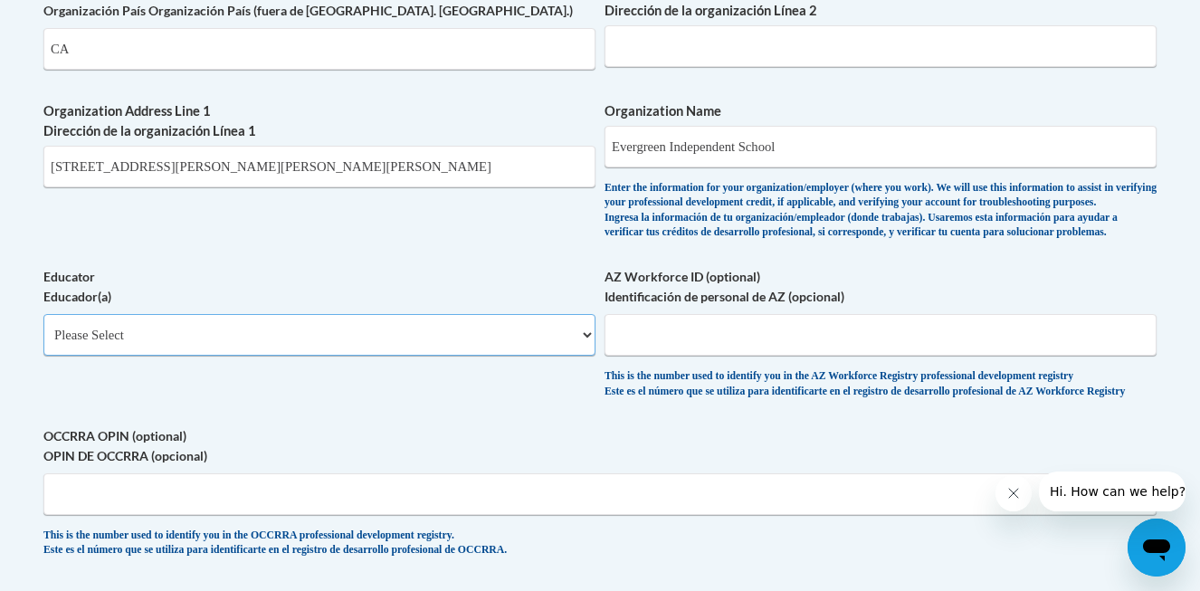
click at [316, 356] on select "Please Select Early Learning/Daycare Teacher/Family Home Care Provider | Maestr…" at bounding box center [319, 335] width 552 height 42
select select "8e40623d-54d0-45cd-9f92-5df65cd3f8cf"
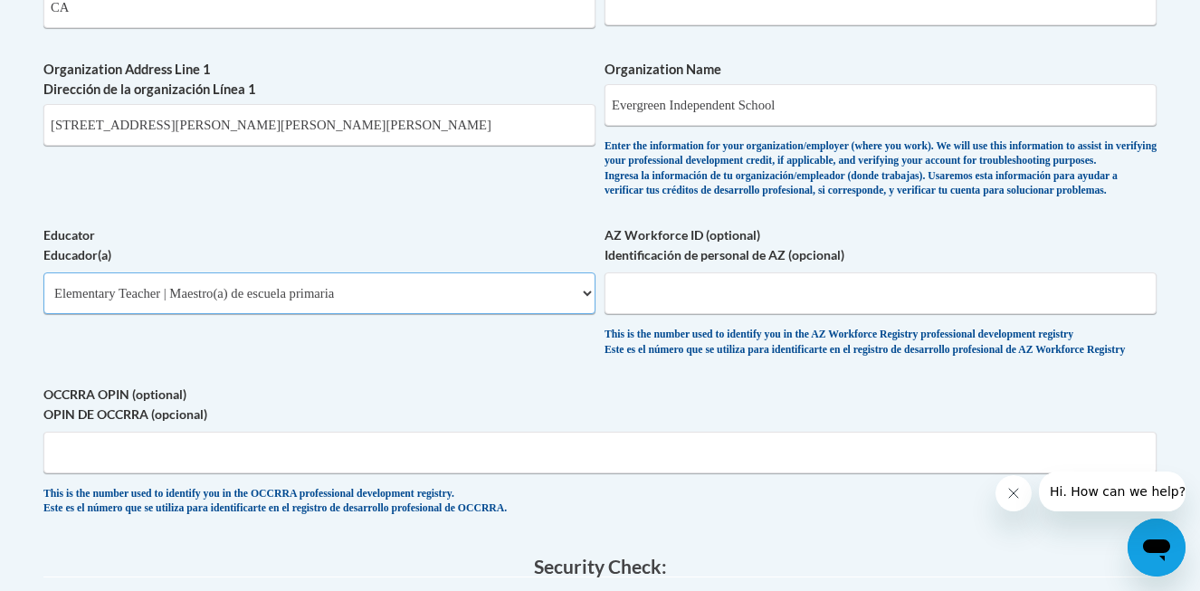
scroll to position [1284, 0]
click at [659, 311] on input "AZ Workforce ID (optional) Identificación de personal de AZ (opcional)" at bounding box center [880, 292] width 552 height 42
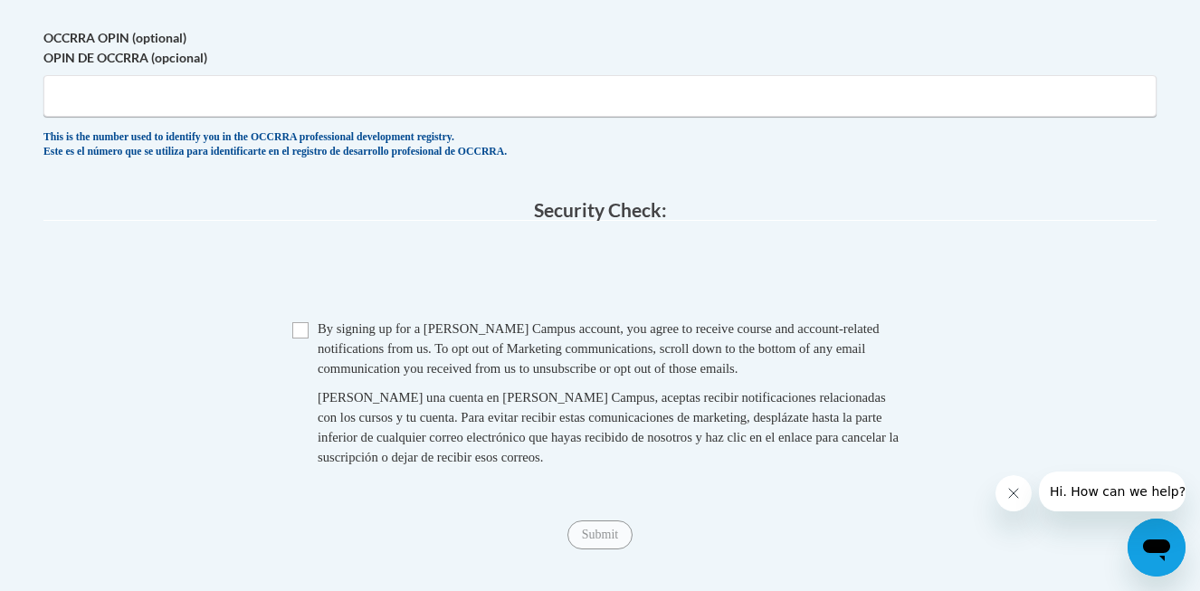
scroll to position [1644, 0]
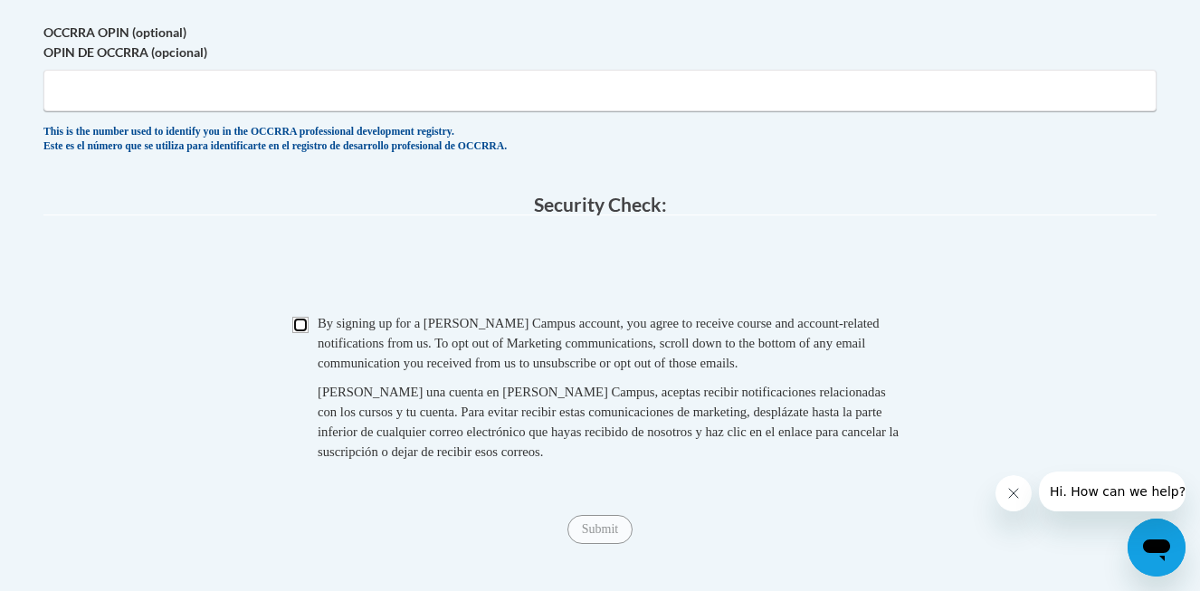
click at [302, 333] on input "Checkbox" at bounding box center [300, 325] width 16 height 16
checkbox input "true"
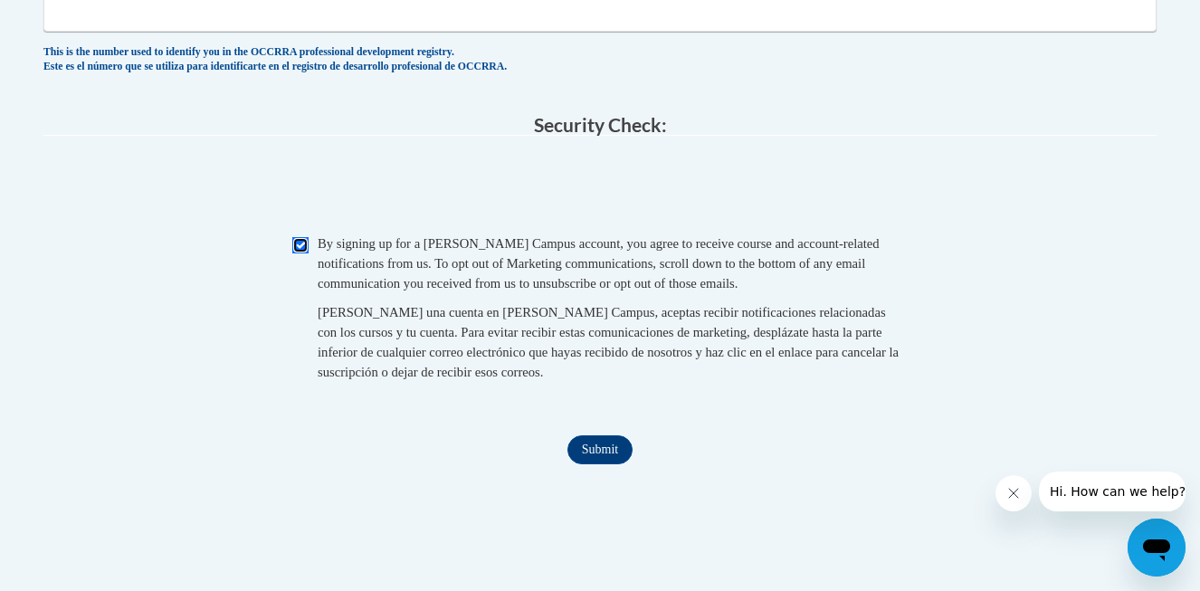
scroll to position [1725, 0]
click at [608, 463] on input "Submit" at bounding box center [599, 448] width 65 height 29
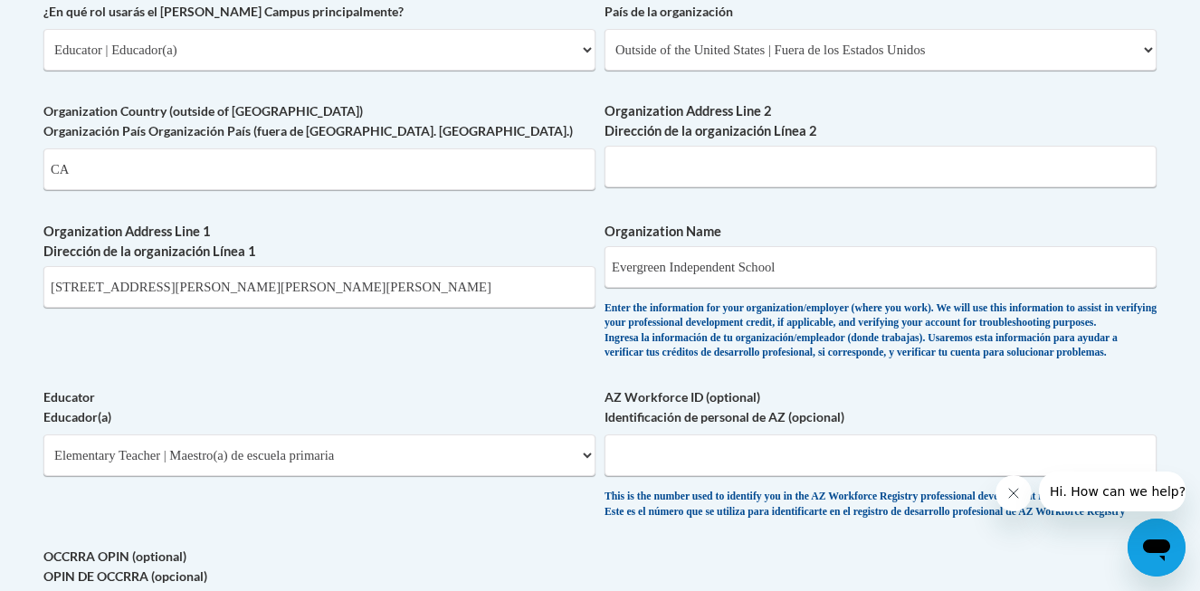
scroll to position [1118, 0]
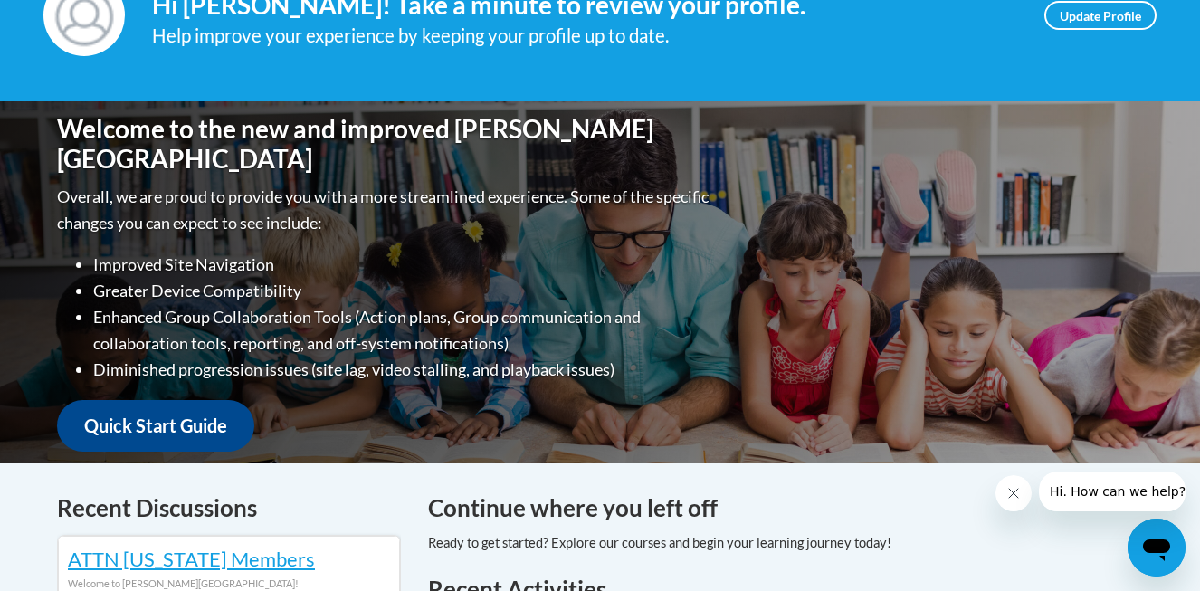
scroll to position [311, 0]
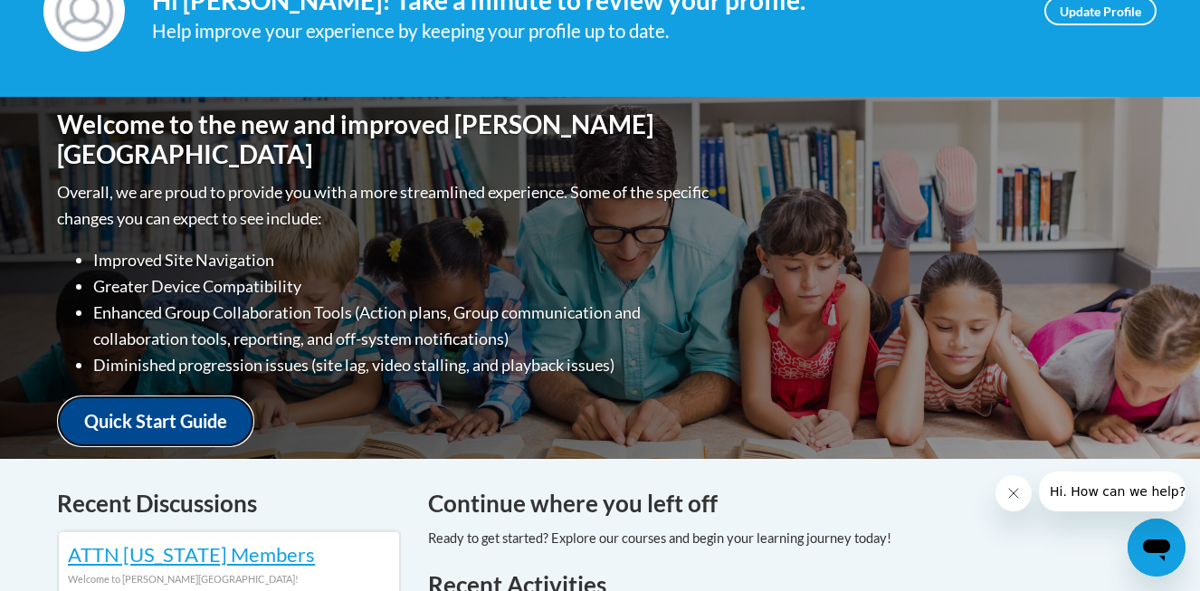
click at [139, 400] on link "Quick Start Guide" at bounding box center [155, 421] width 197 height 52
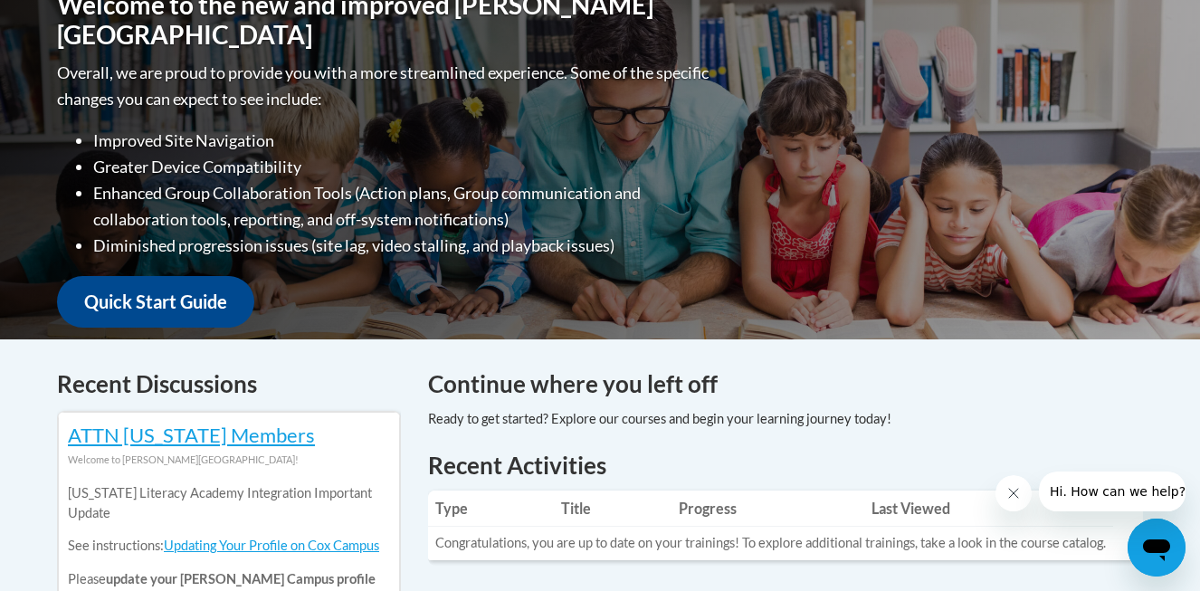
scroll to position [433, 0]
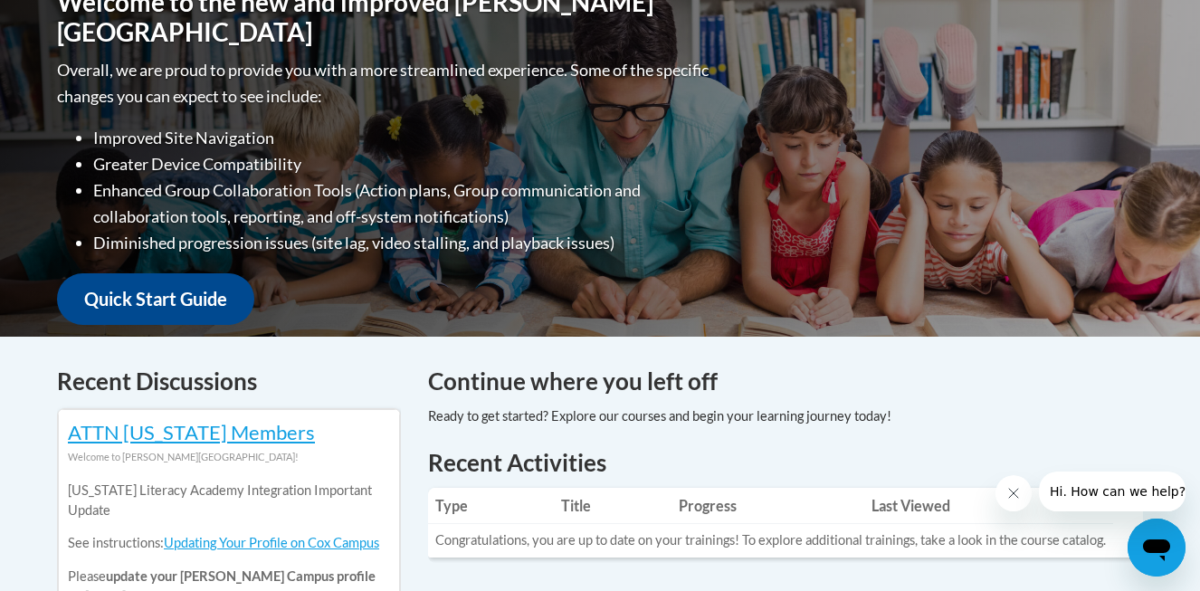
click at [595, 413] on div at bounding box center [659, 416] width 463 height 20
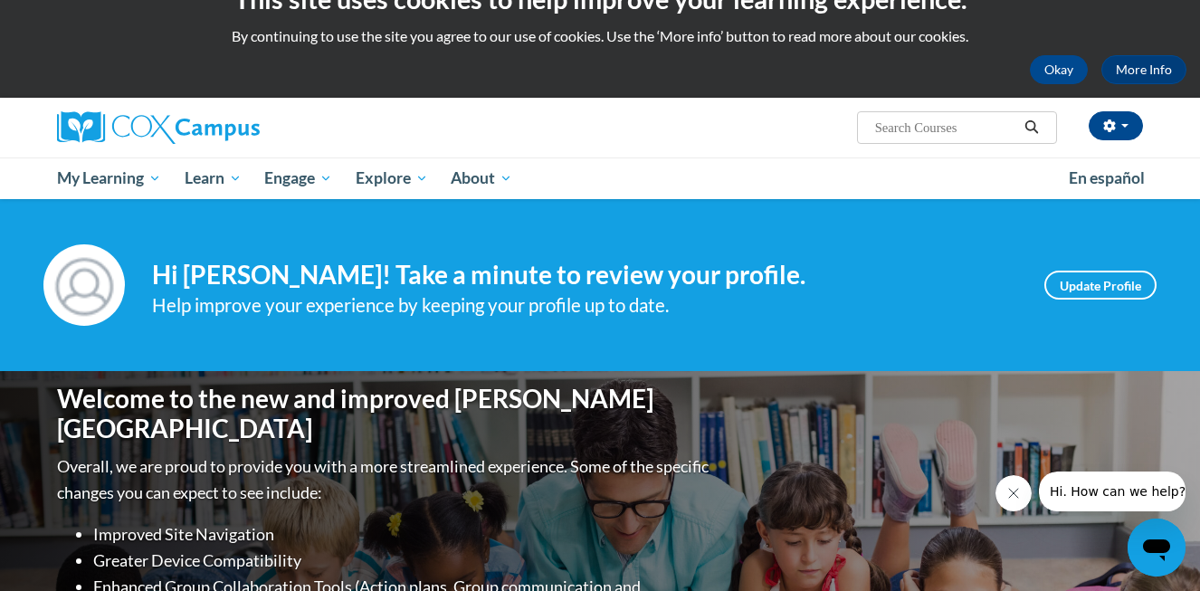
scroll to position [0, 0]
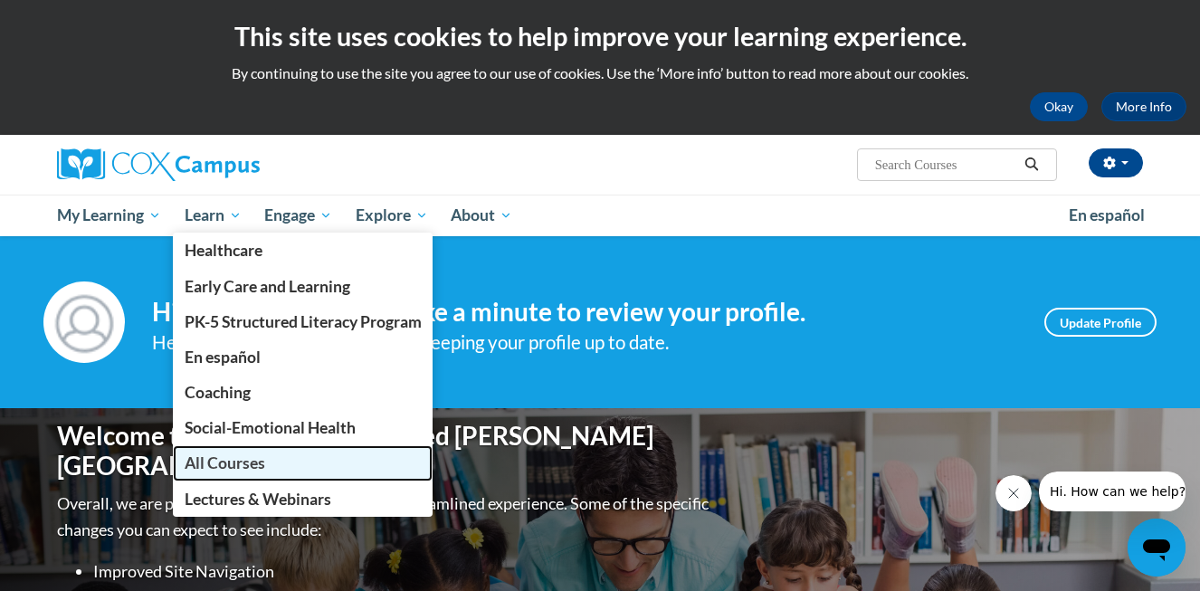
click at [237, 470] on span "All Courses" at bounding box center [225, 462] width 81 height 19
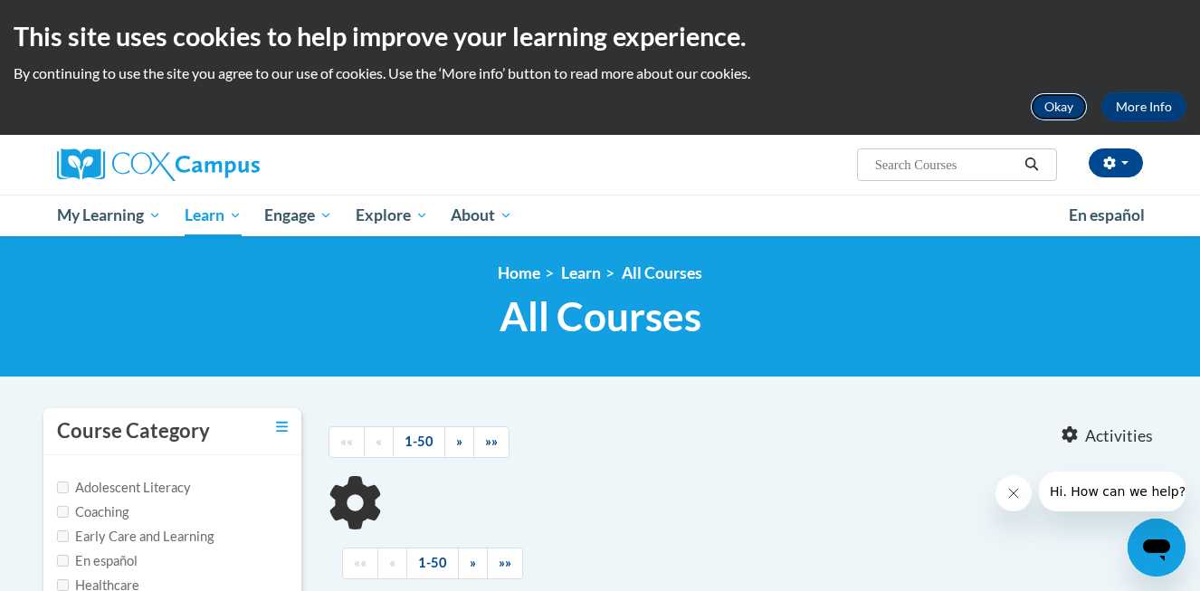
click at [1061, 110] on button "Okay" at bounding box center [1059, 106] width 58 height 29
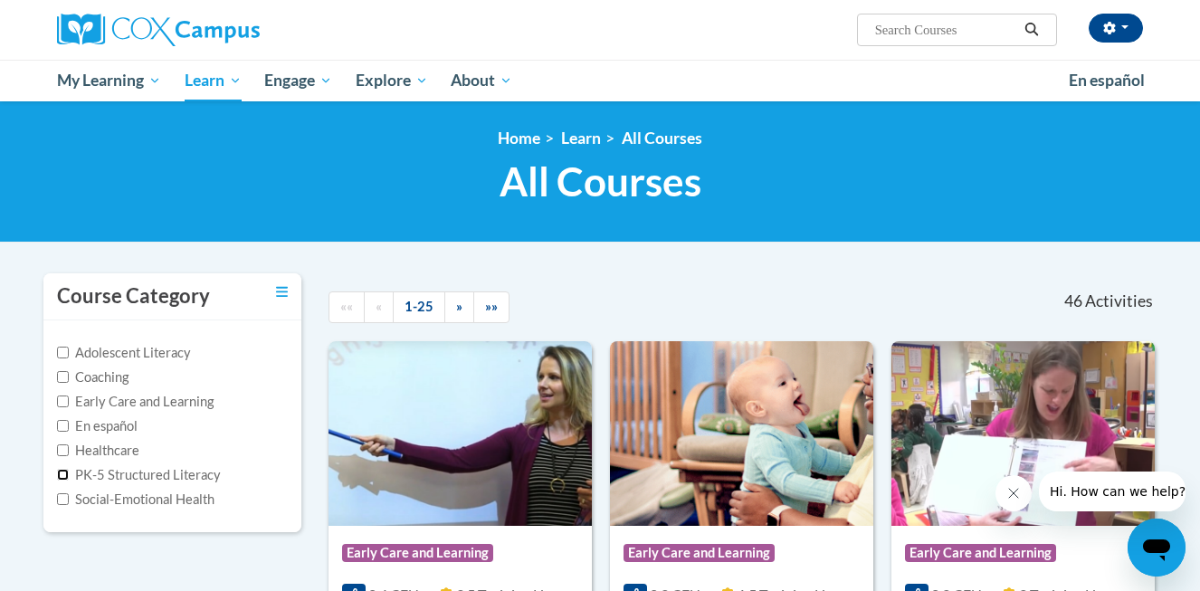
click at [68, 476] on input "PK-5 Structured Literacy" at bounding box center [63, 475] width 12 height 12
checkbox input "true"
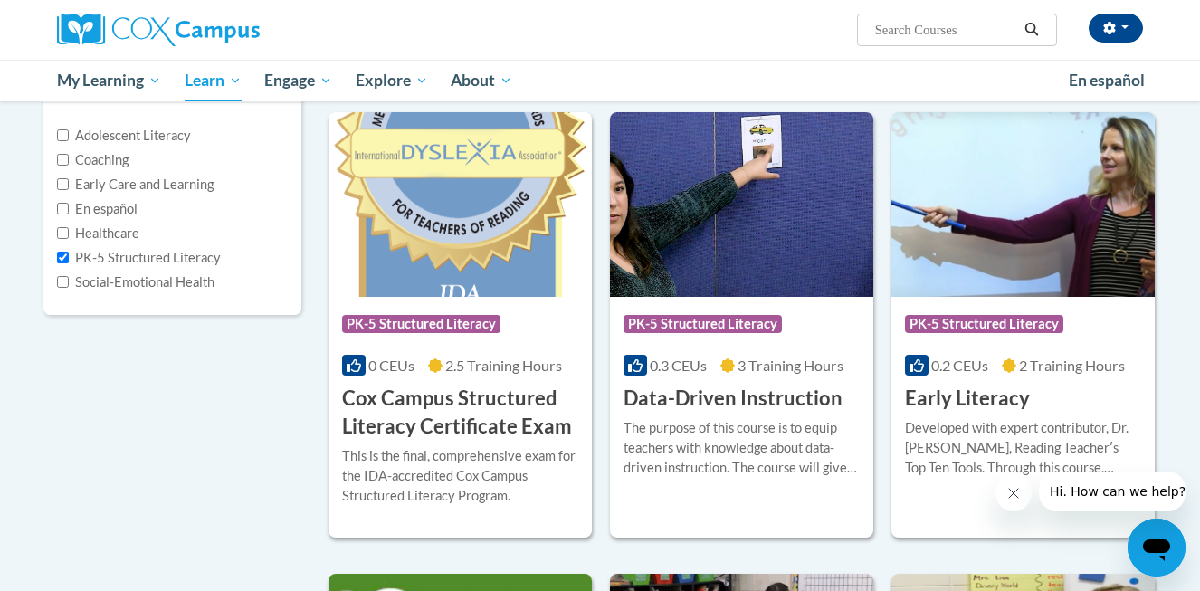
scroll to position [211, 0]
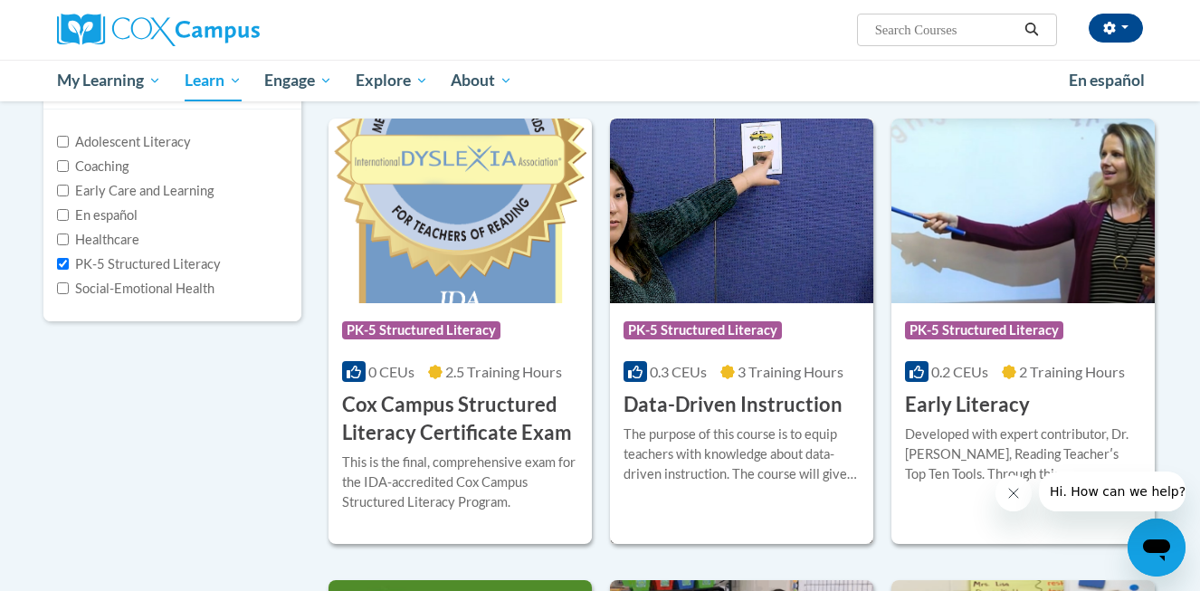
click at [723, 267] on img at bounding box center [741, 211] width 263 height 185
click at [718, 402] on h3 "Data-Driven Instruction" at bounding box center [732, 405] width 219 height 28
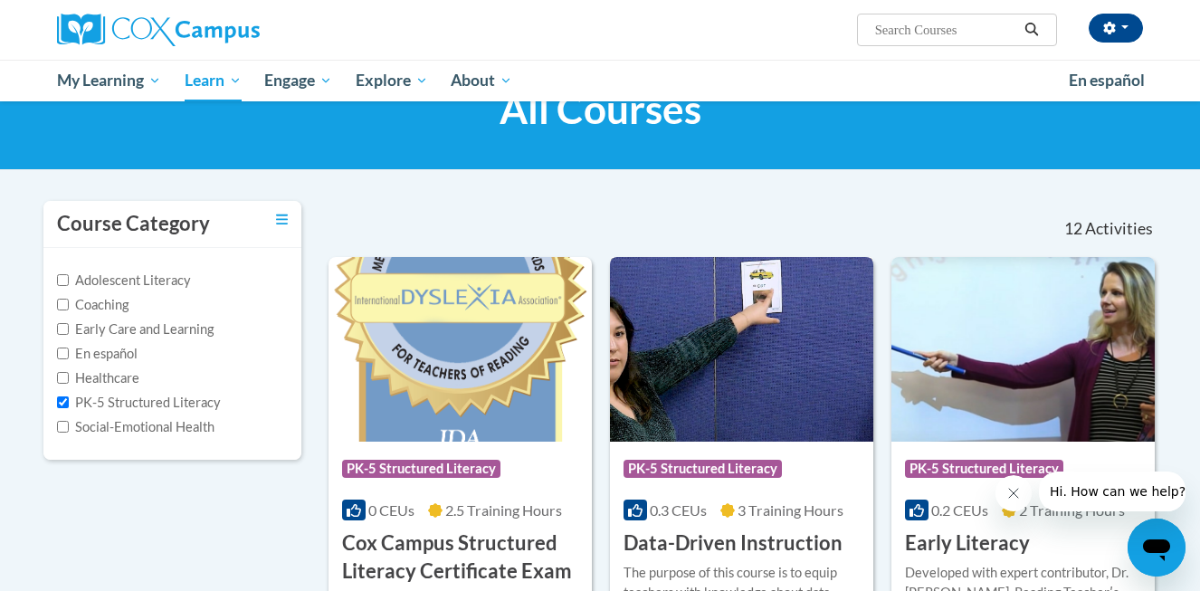
scroll to position [71, 0]
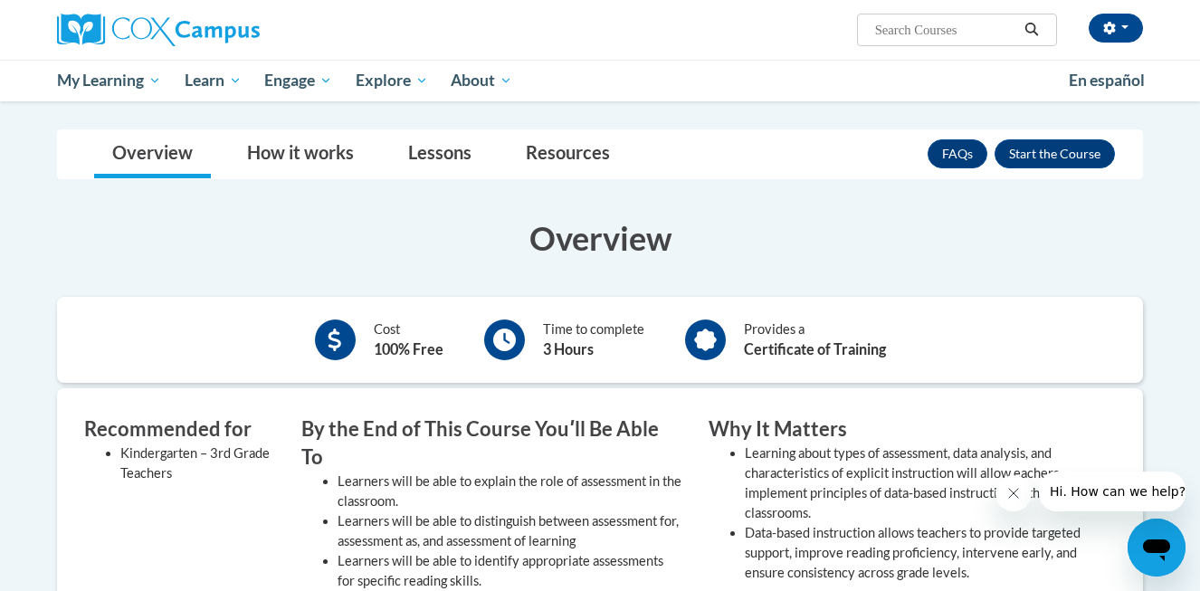
scroll to position [240, 0]
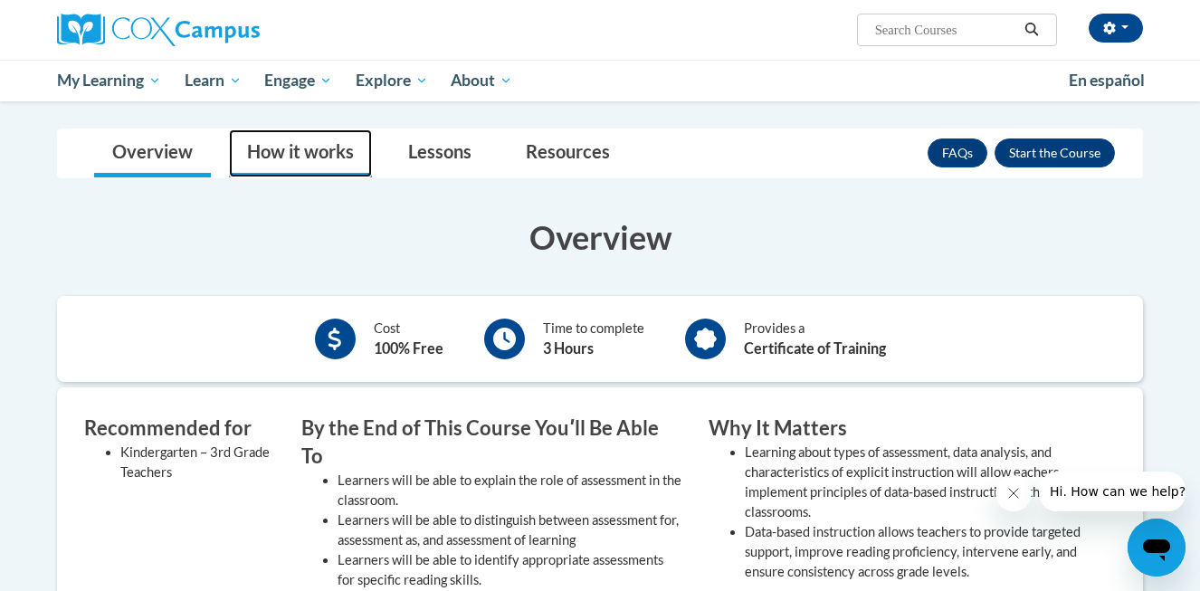
click at [295, 162] on link "How it works" at bounding box center [300, 153] width 143 height 48
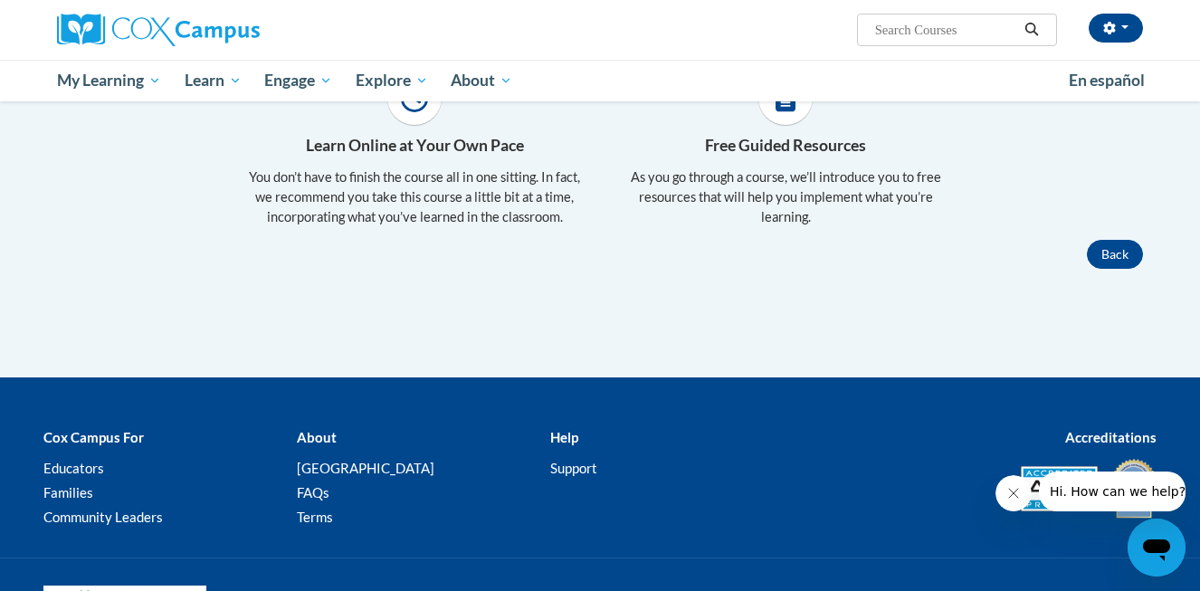
scroll to position [158, 0]
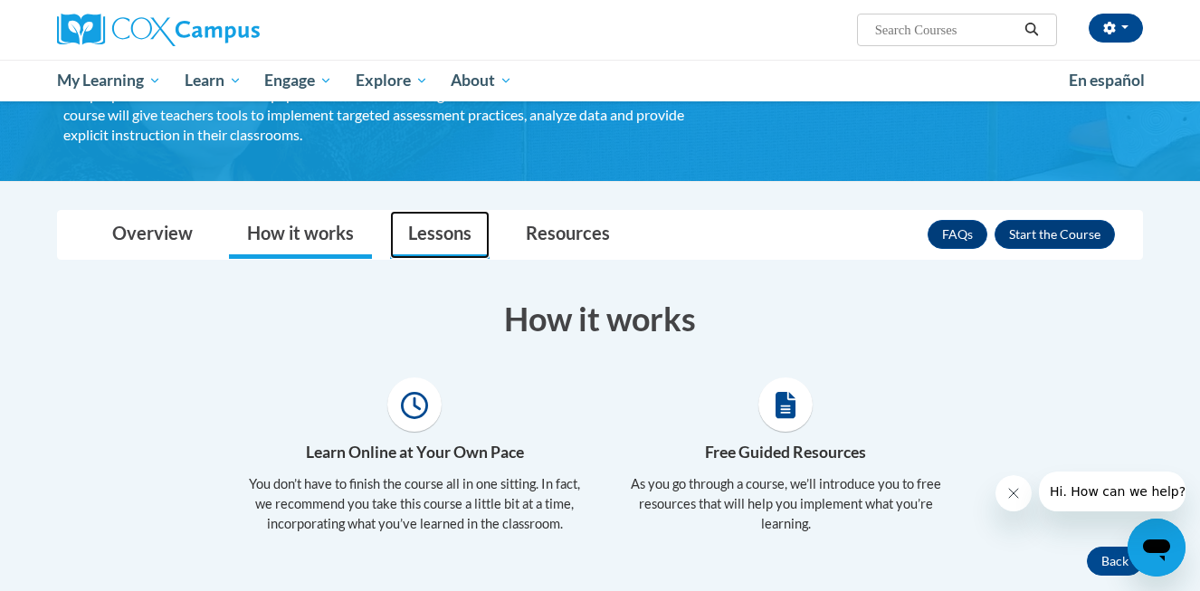
click at [440, 225] on link "Lessons" at bounding box center [440, 235] width 100 height 48
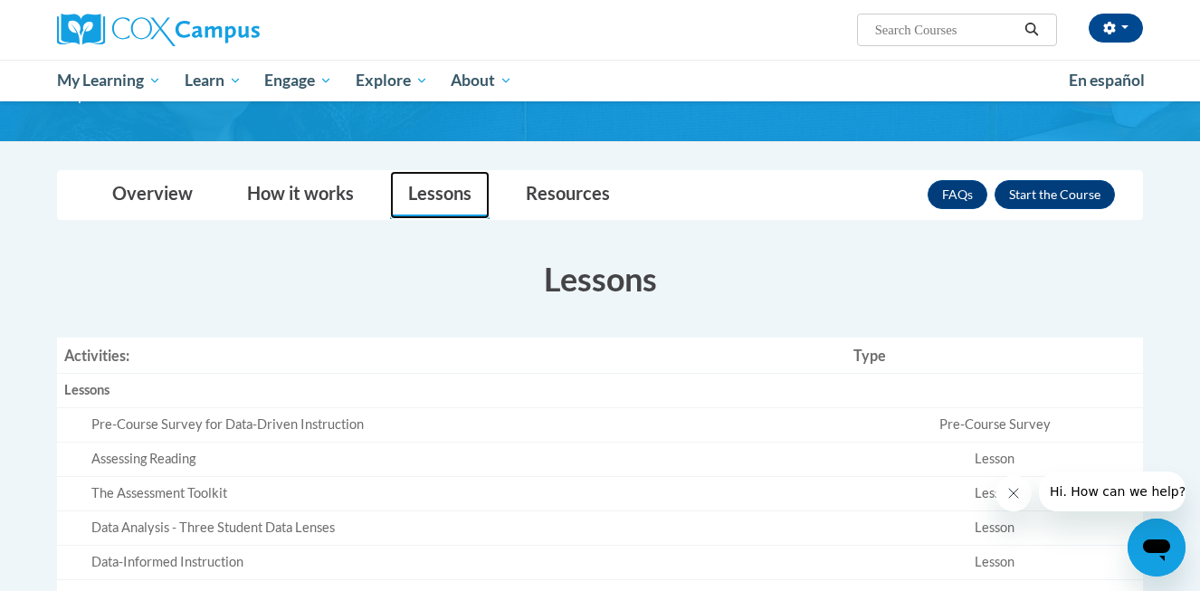
scroll to position [203, 0]
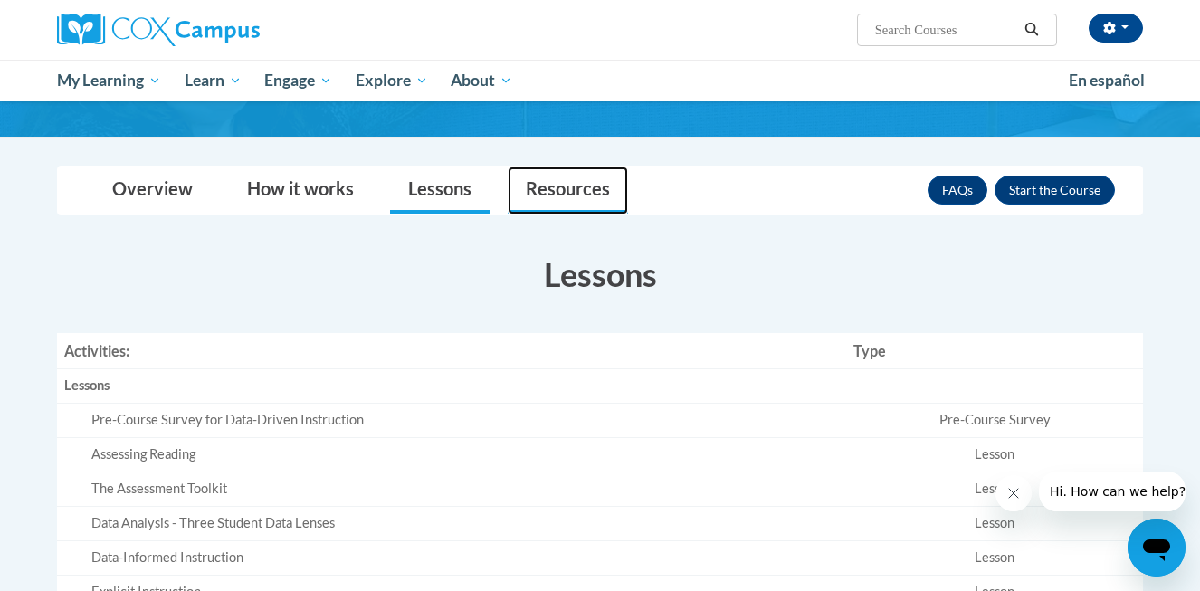
click at [553, 180] on link "Resources" at bounding box center [568, 191] width 120 height 48
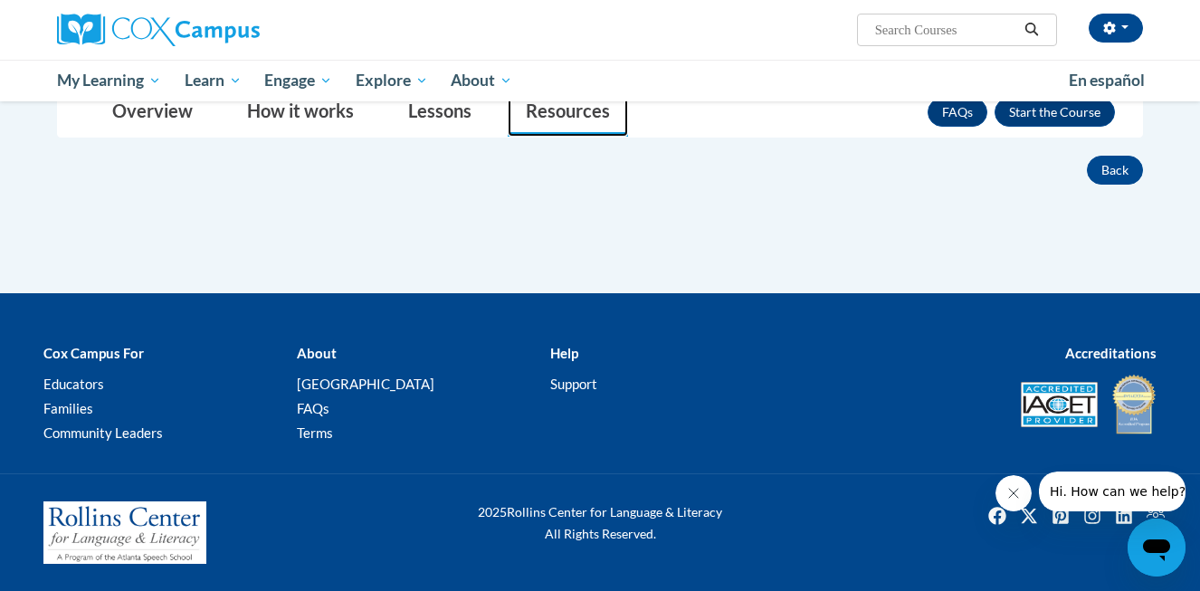
scroll to position [179, 0]
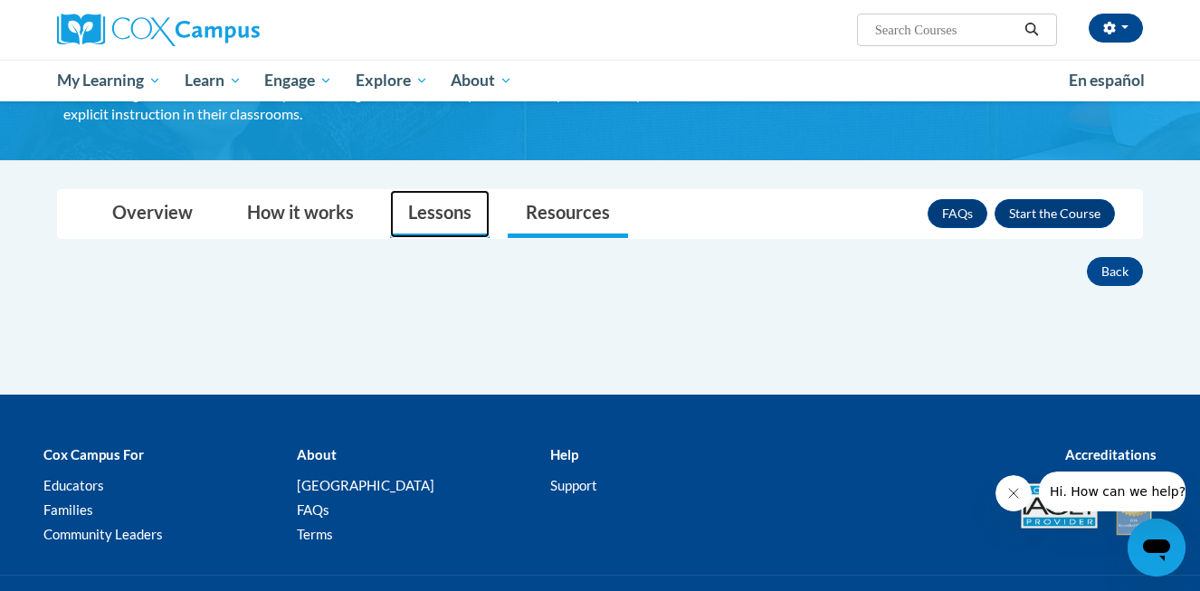
click at [449, 213] on link "Lessons" at bounding box center [440, 214] width 100 height 48
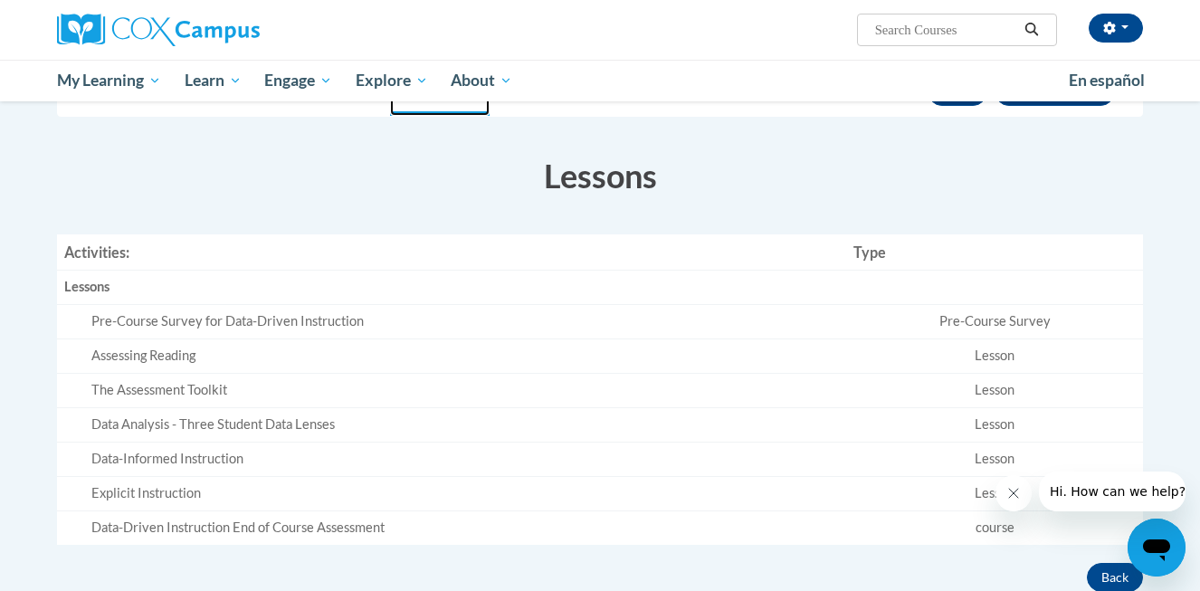
scroll to position [306, 0]
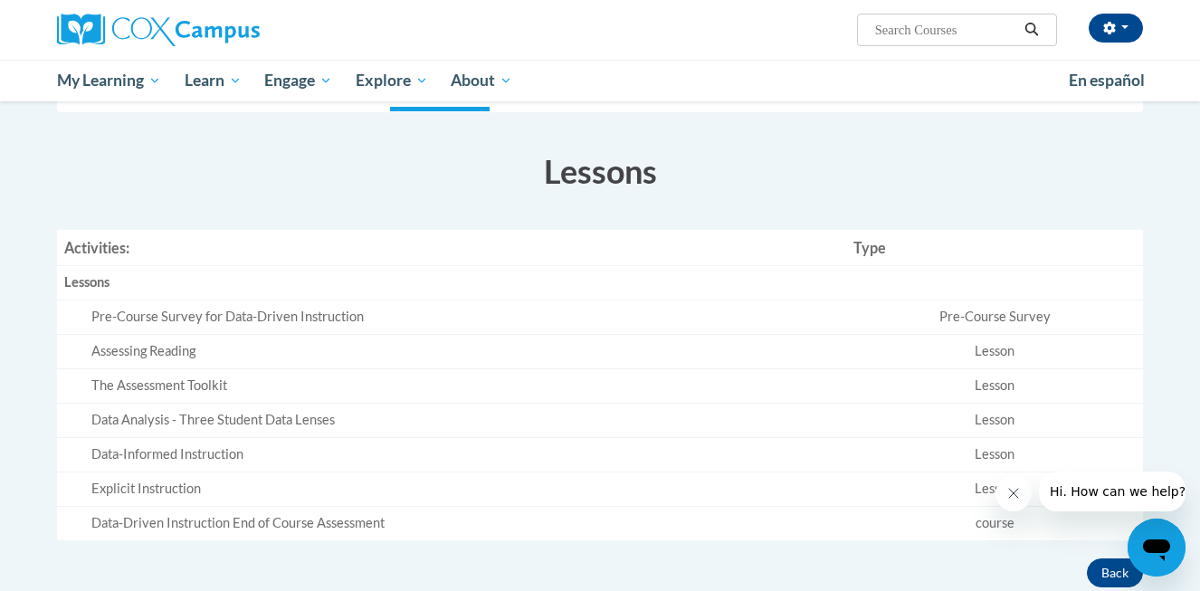
click at [281, 314] on div "Pre-Course Survey for Data-Driven Instruction" at bounding box center [464, 317] width 747 height 19
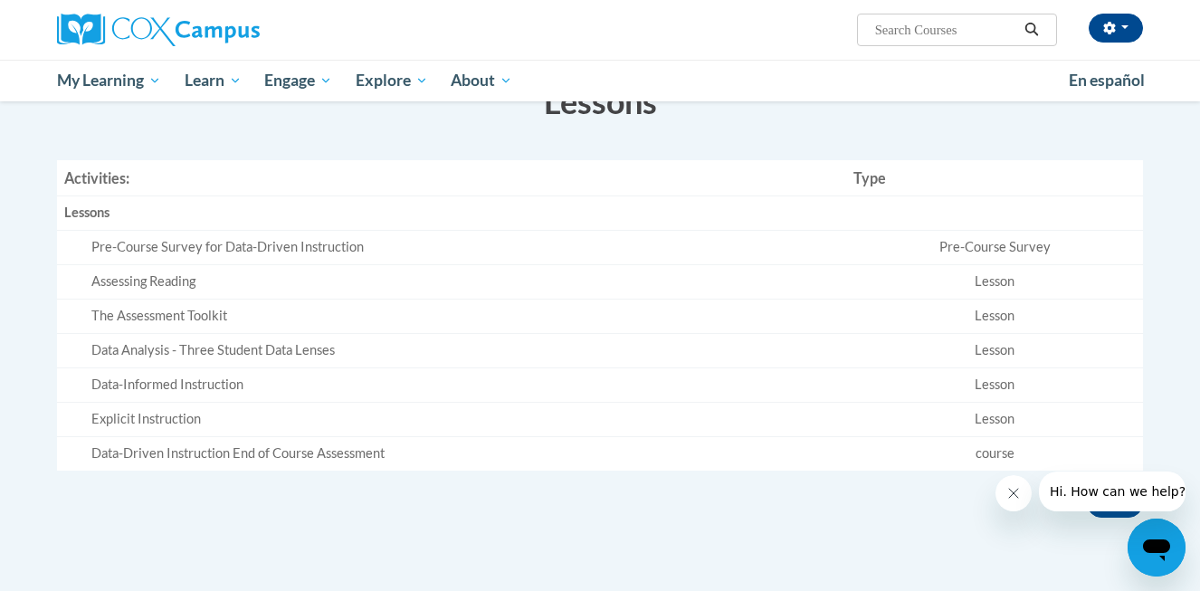
scroll to position [314, 0]
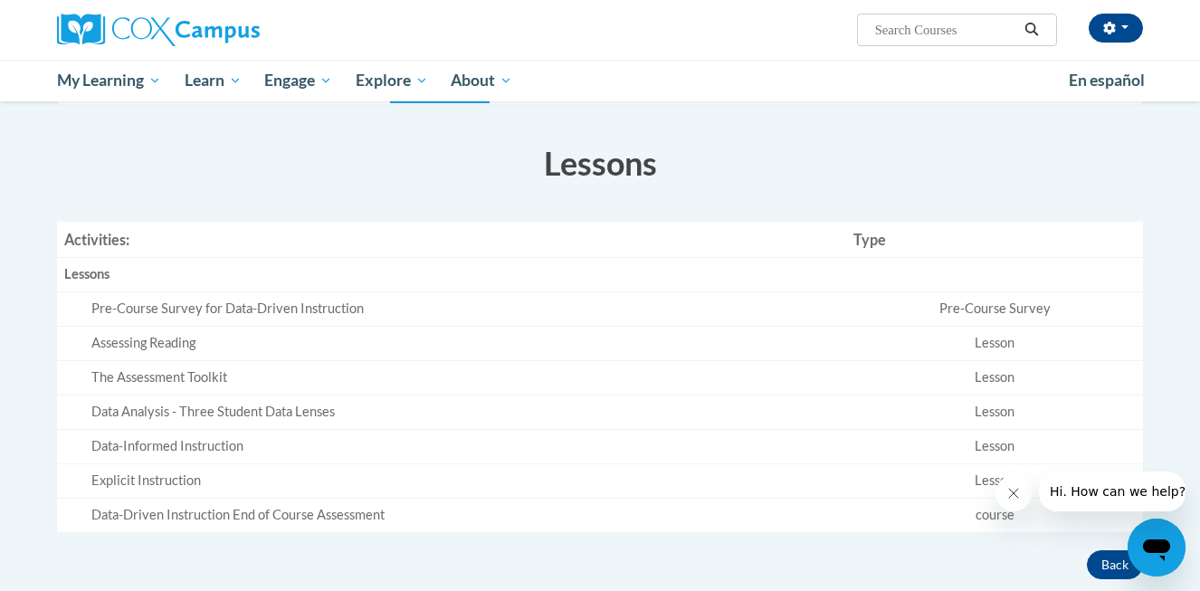
click at [318, 303] on div "Pre-Course Survey for Data-Driven Instruction" at bounding box center [464, 309] width 747 height 19
click at [425, 310] on div "Pre-Course Survey for Data-Driven Instruction" at bounding box center [464, 309] width 747 height 19
click at [147, 339] on div "Assessing Reading" at bounding box center [464, 343] width 747 height 19
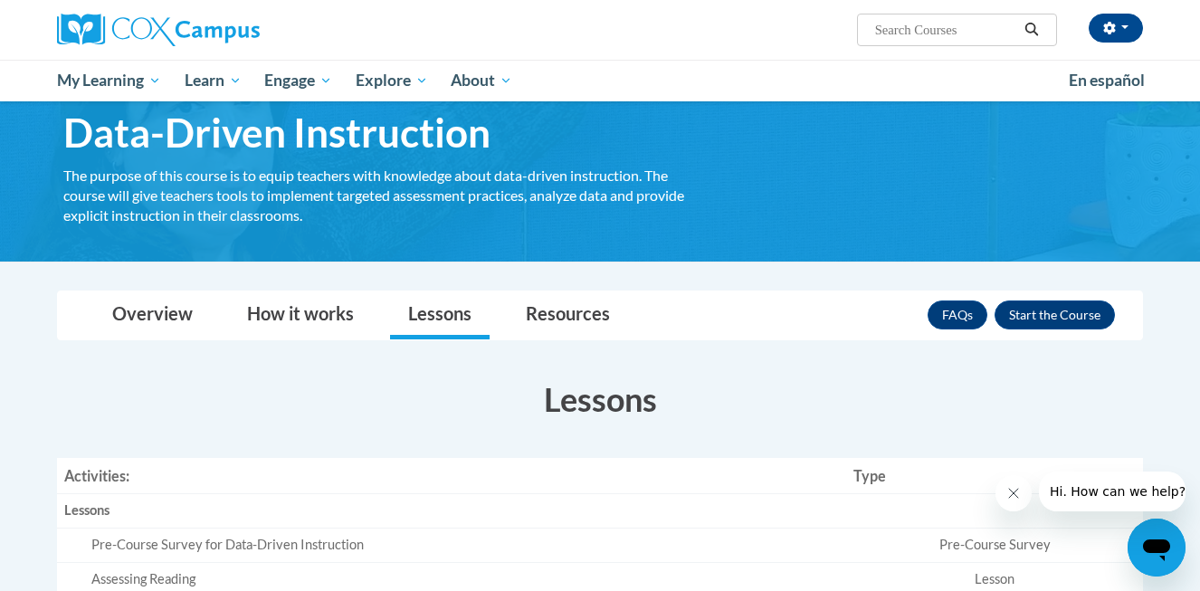
scroll to position [0, 0]
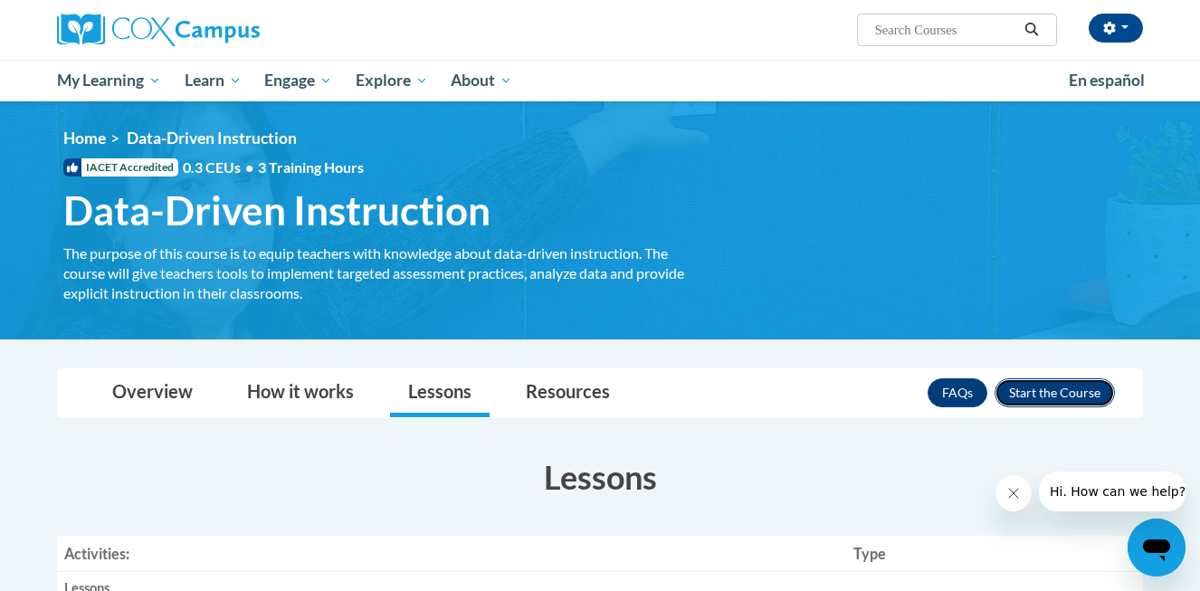
click at [1042, 399] on button "Enroll" at bounding box center [1054, 392] width 120 height 29
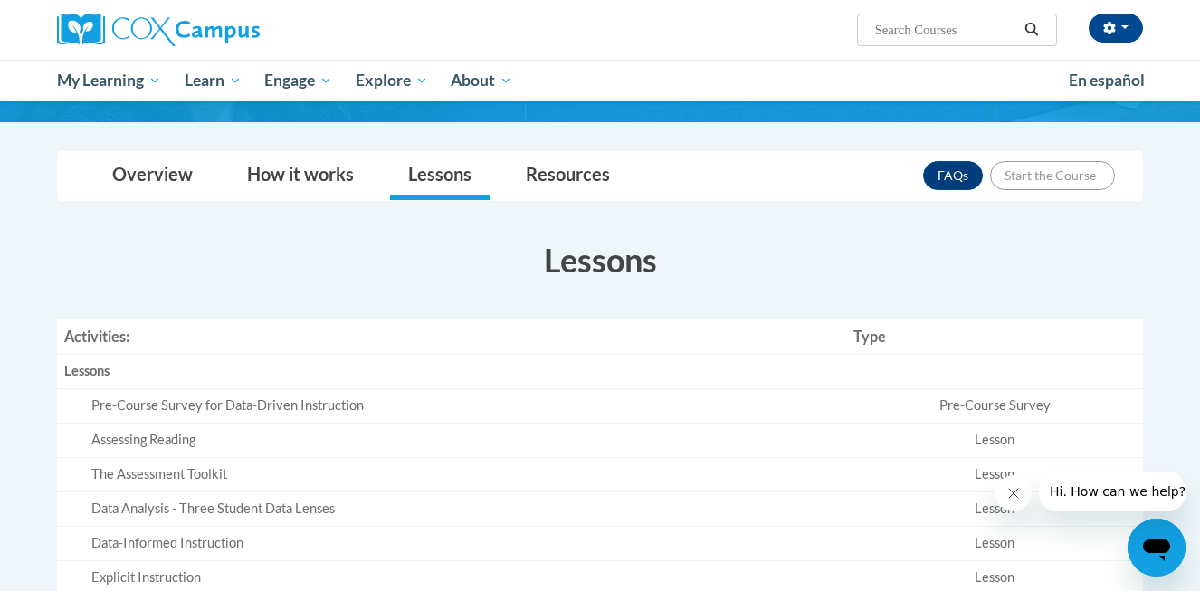
scroll to position [224, 0]
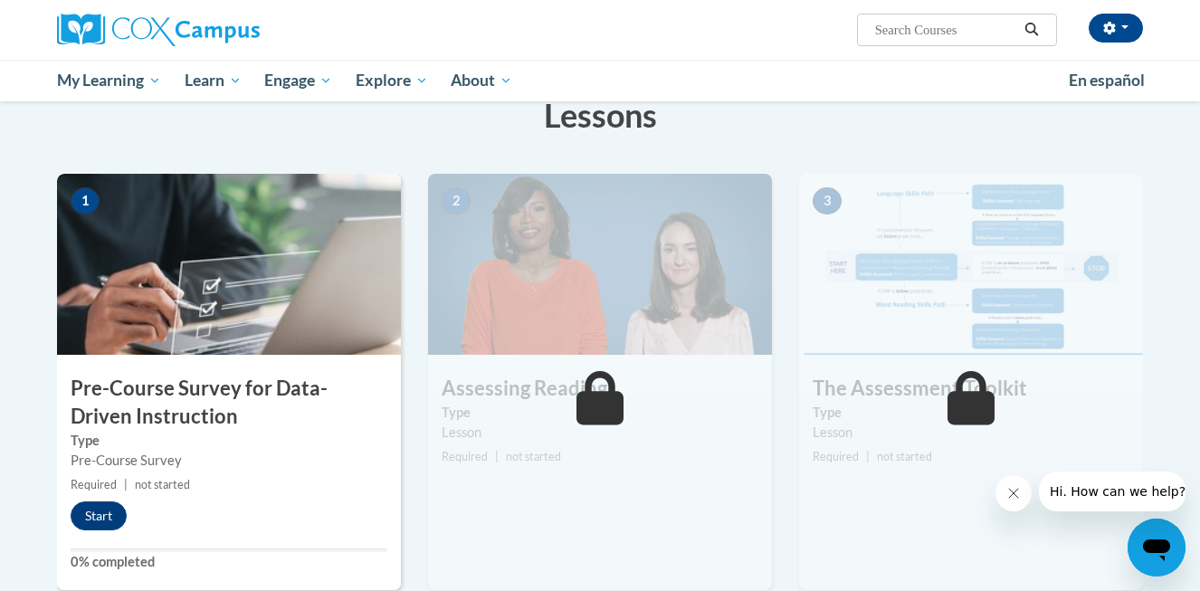
scroll to position [349, 0]
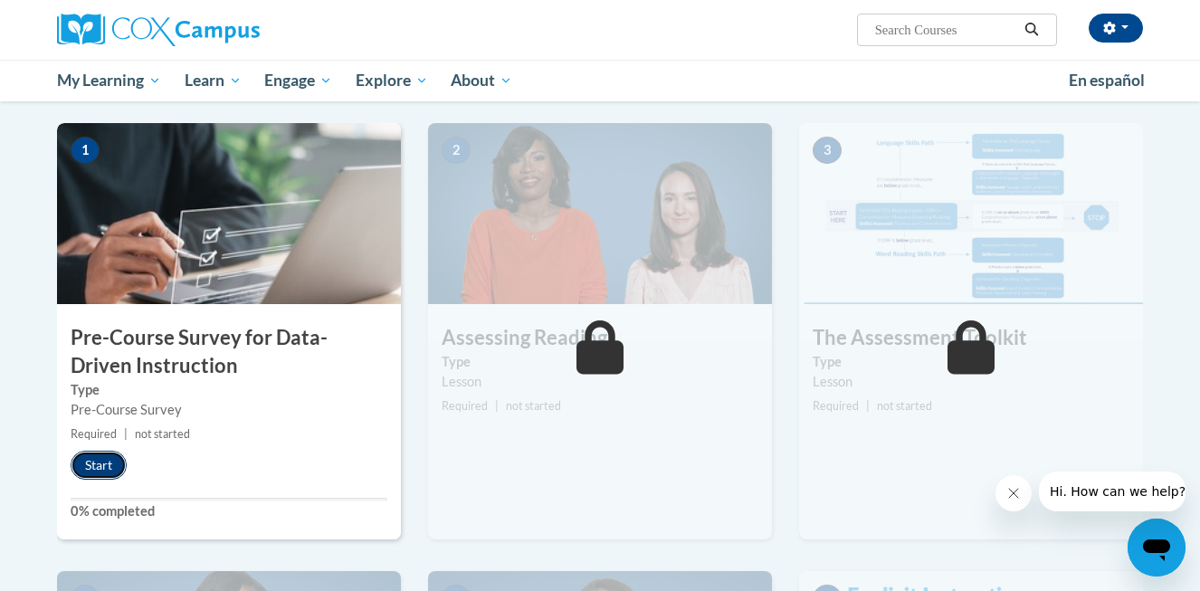
click at [110, 466] on button "Start" at bounding box center [99, 465] width 56 height 29
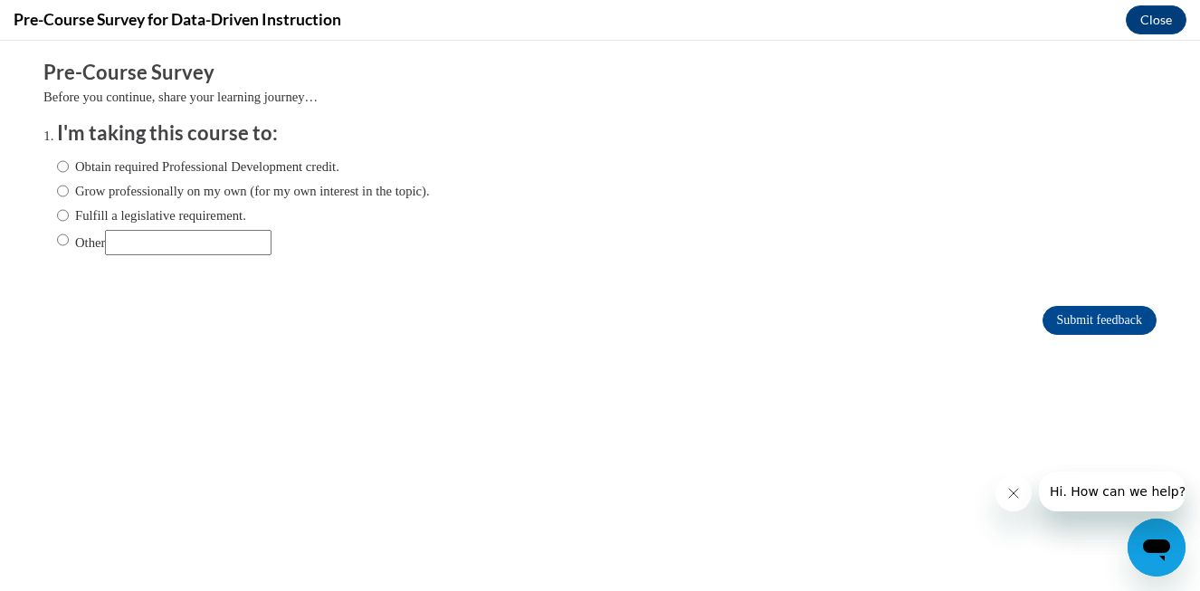
scroll to position [0, 0]
click at [63, 195] on input "Grow professionally on my own (for my own interest in the topic)." at bounding box center [63, 191] width 12 height 20
radio input "true"
click at [1072, 323] on input "Submit feedback" at bounding box center [1099, 320] width 114 height 29
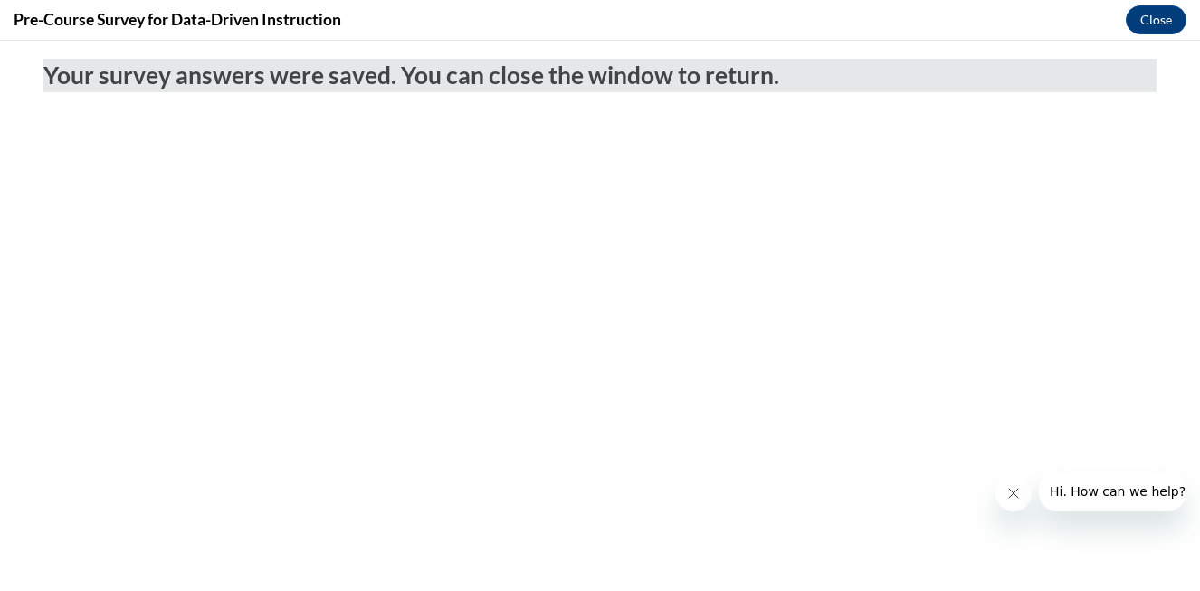
click at [1020, 489] on icon "Close message from company" at bounding box center [1013, 493] width 14 height 14
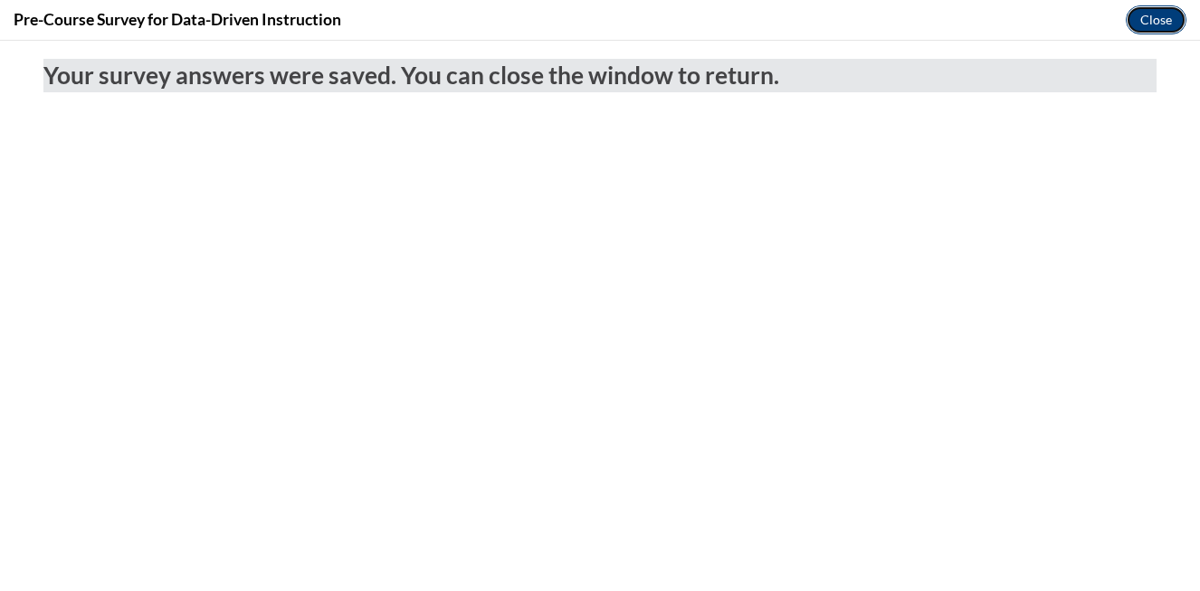
click at [1156, 24] on button "Close" at bounding box center [1156, 19] width 61 height 29
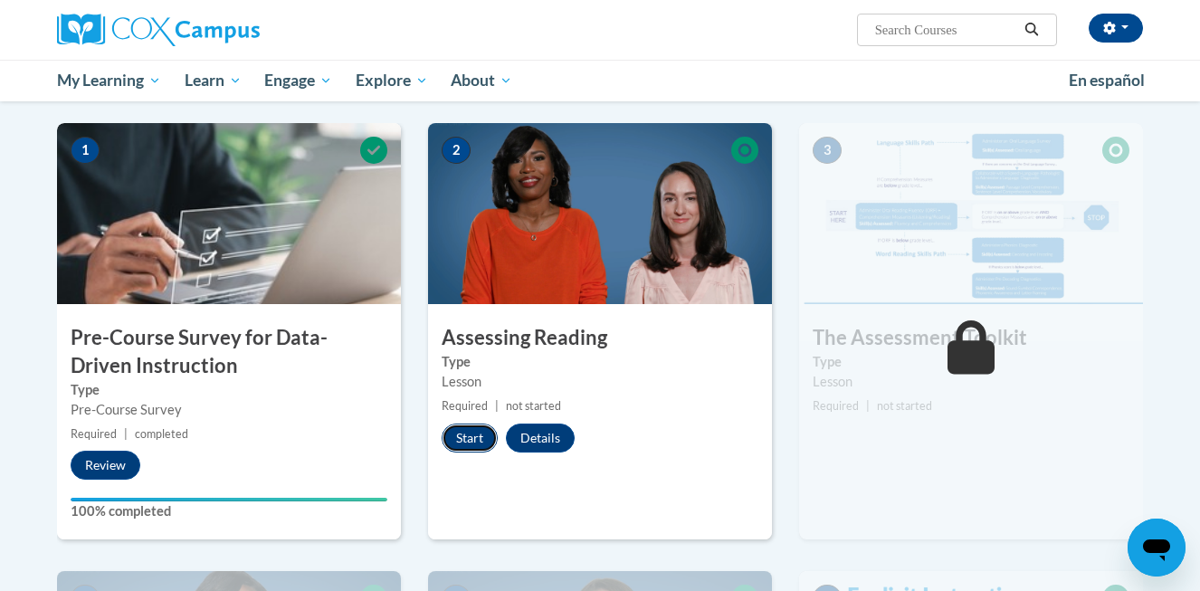
click at [474, 442] on button "Start" at bounding box center [470, 437] width 56 height 29
